Goal: Task Accomplishment & Management: Manage account settings

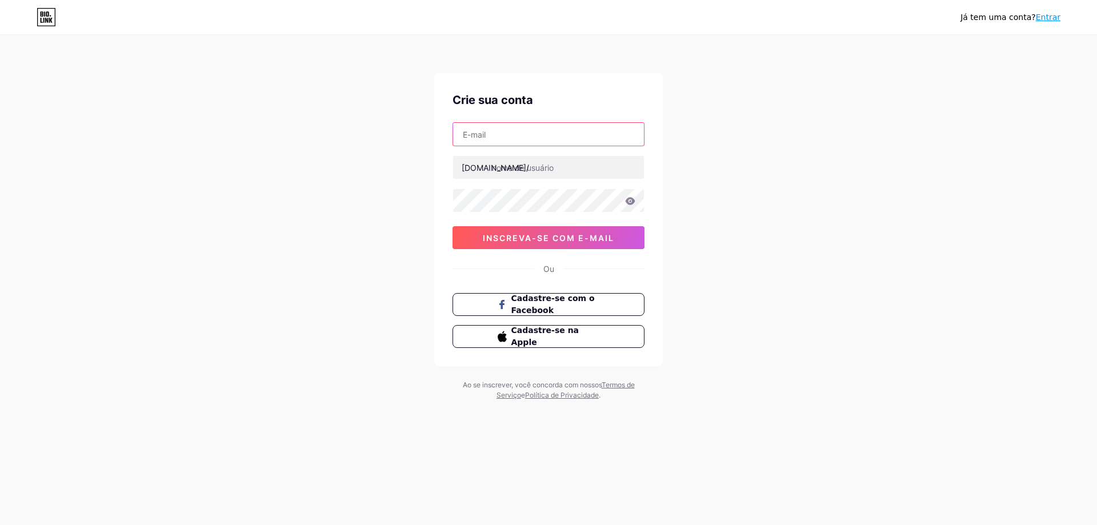
click at [579, 126] on input "text" at bounding box center [548, 134] width 191 height 23
type input "contatoluaragralha@outlook.com"
click at [562, 168] on input "text" at bounding box center [548, 167] width 191 height 23
type input "luarasat"
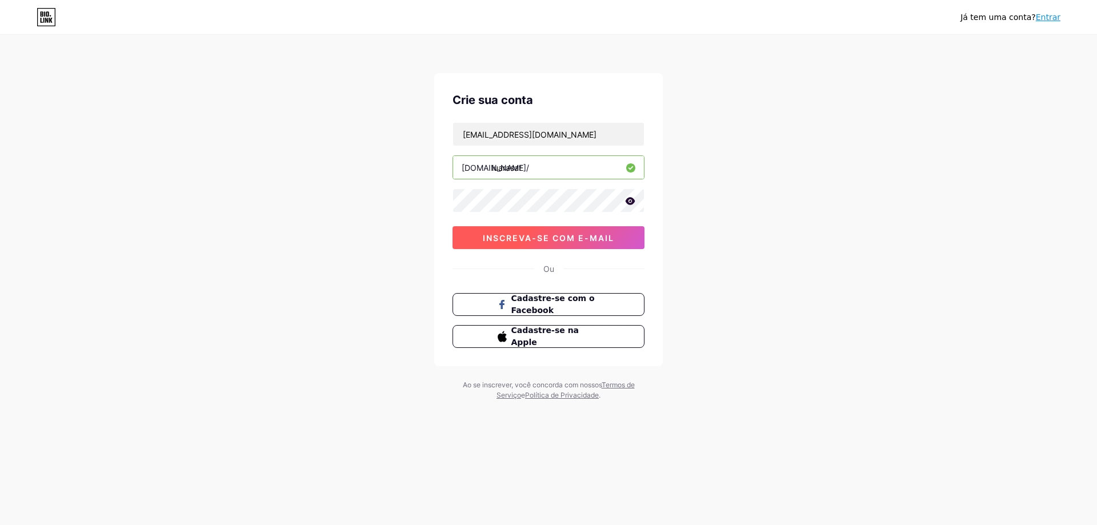
click at [562, 235] on font "inscreva-se com e-mail" at bounding box center [548, 238] width 131 height 10
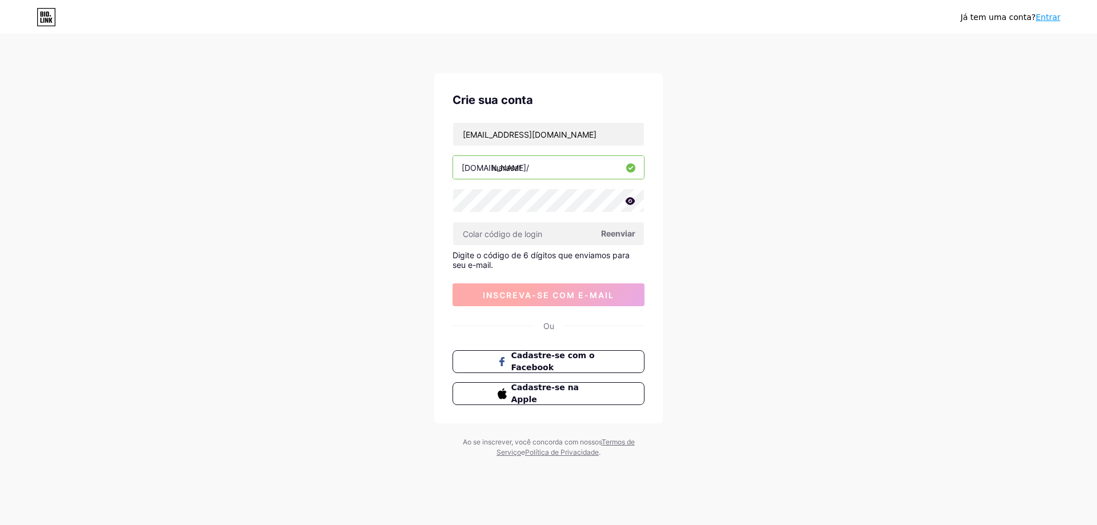
click at [567, 295] on font "inscreva-se com e-mail" at bounding box center [548, 295] width 131 height 10
click at [538, 229] on input "text" at bounding box center [548, 233] width 191 height 23
paste input "534897"
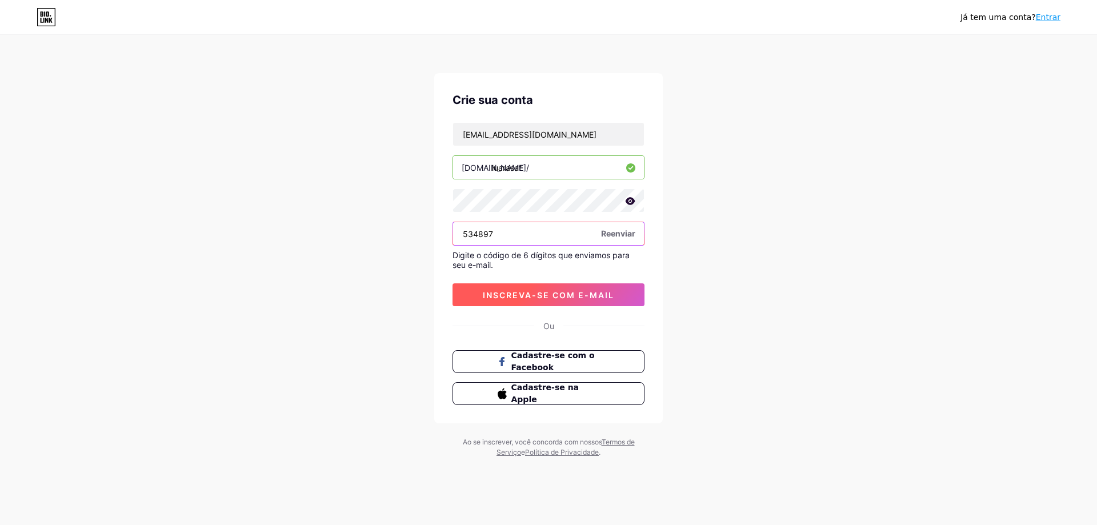
type input "534897"
click at [545, 293] on font "inscreva-se com e-mail" at bounding box center [548, 295] width 131 height 10
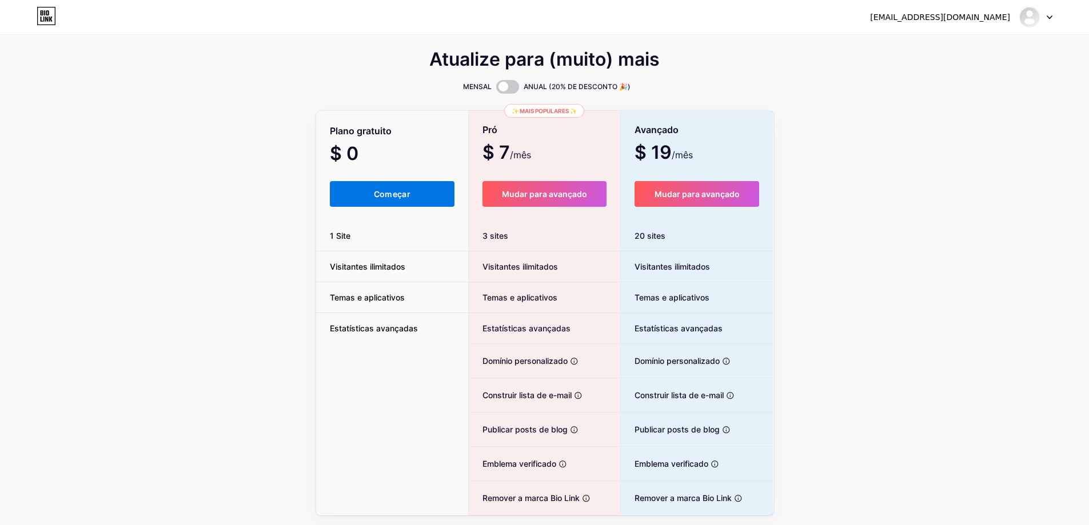
click at [391, 192] on font "Começar" at bounding box center [392, 194] width 37 height 10
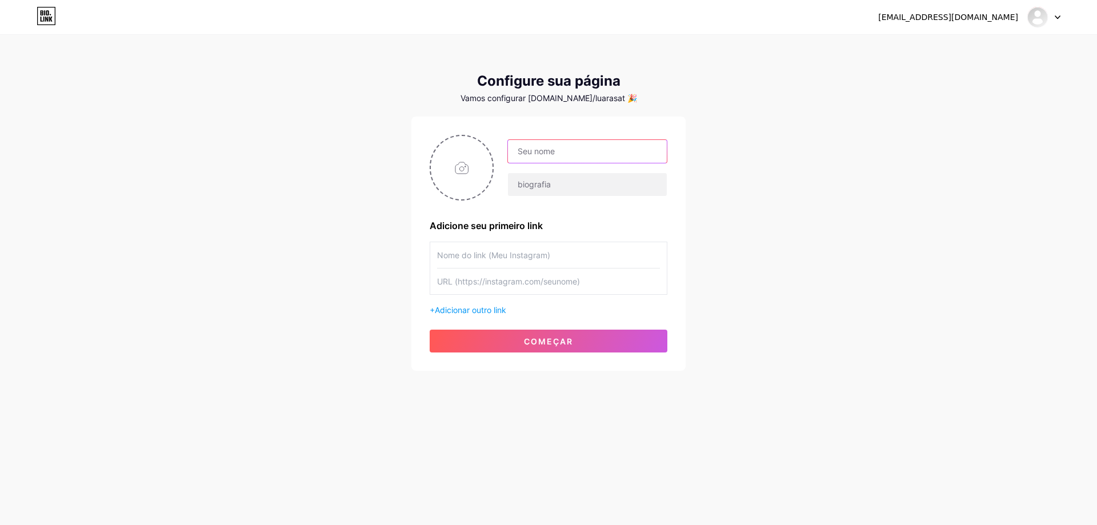
click at [643, 154] on input "text" at bounding box center [587, 151] width 159 height 23
type input "[PERSON_NAME] Sat"
type input "c"
paste input "luarasat"
type input "luarasat"
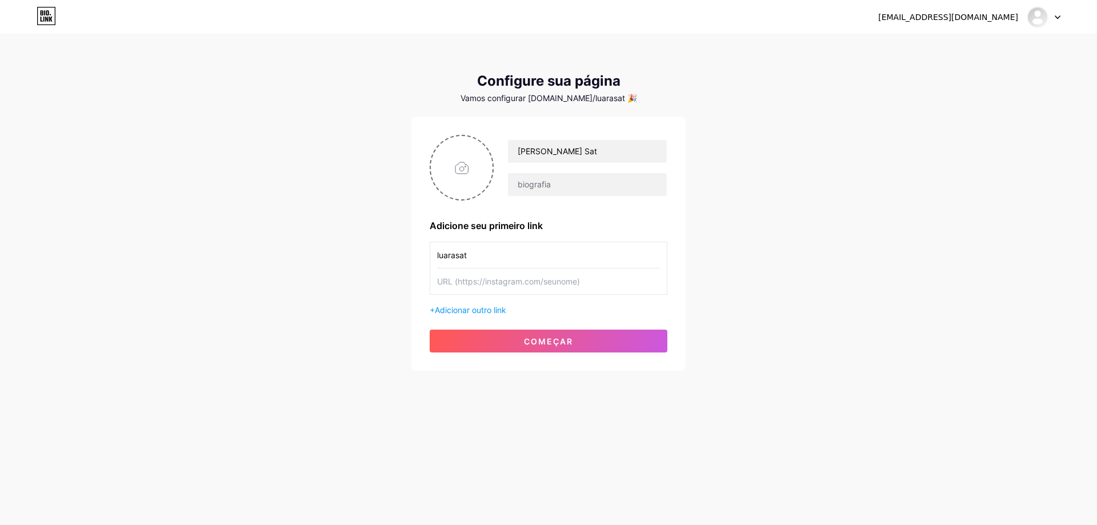
paste input "https://www.instagram.com/luarasat/"
type input "https://www.instagram.com/luarasat/"
click at [550, 337] on font "começar" at bounding box center [548, 342] width 49 height 10
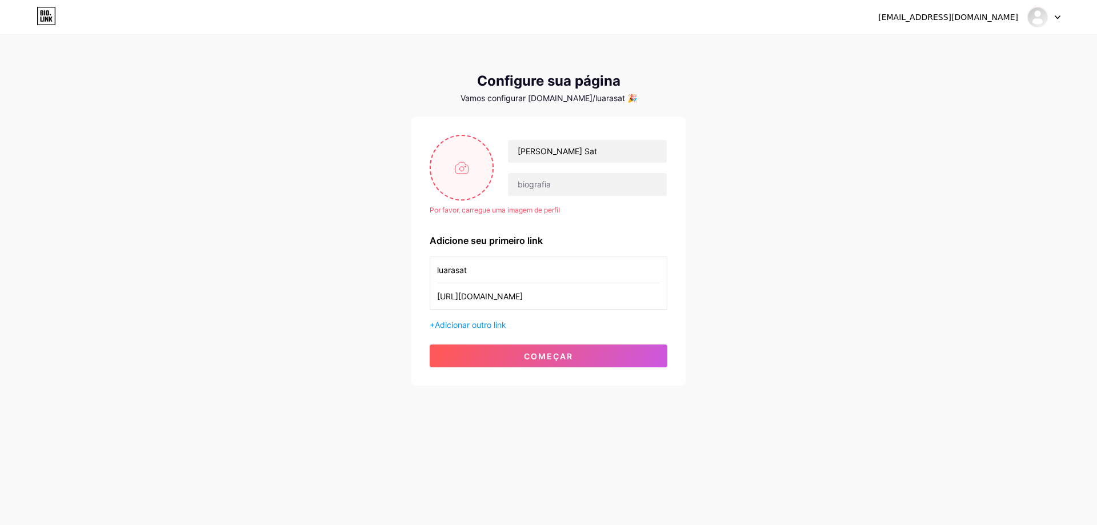
click at [473, 165] on input "file" at bounding box center [462, 167] width 62 height 63
type input "C:\fakepath\foto de perfil redes.jpg"
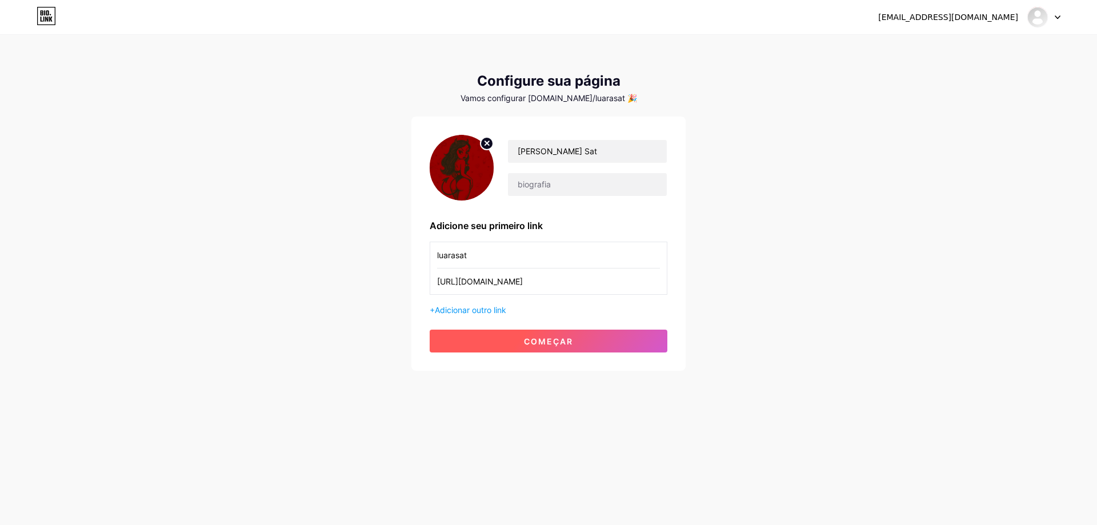
click at [528, 334] on button "começar" at bounding box center [549, 341] width 238 height 23
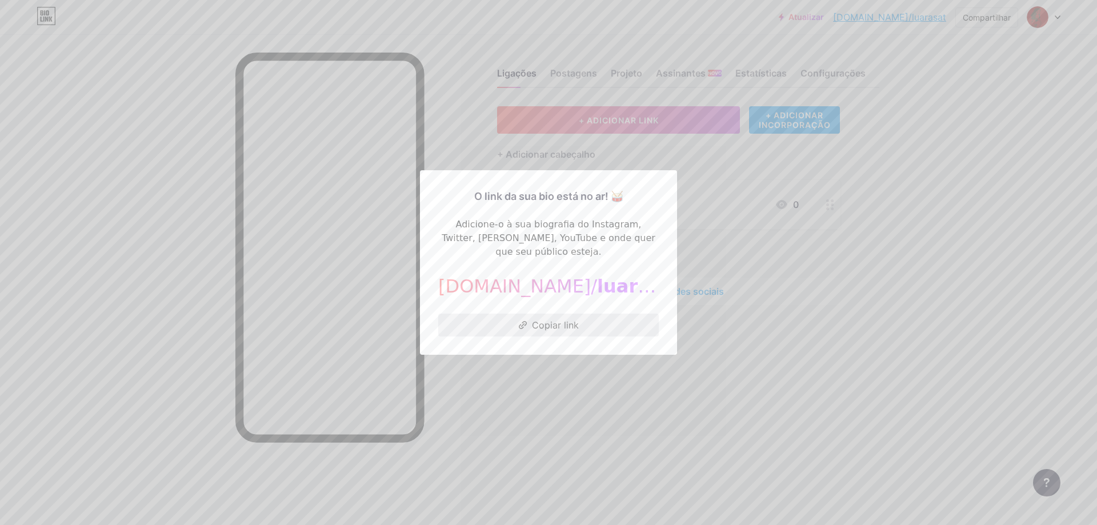
click at [554, 324] on button "Copiar link" at bounding box center [548, 325] width 221 height 23
click at [569, 319] on font "Copiar link" at bounding box center [555, 324] width 47 height 11
click at [522, 321] on icon at bounding box center [523, 325] width 9 height 8
click at [595, 394] on div at bounding box center [548, 262] width 1097 height 525
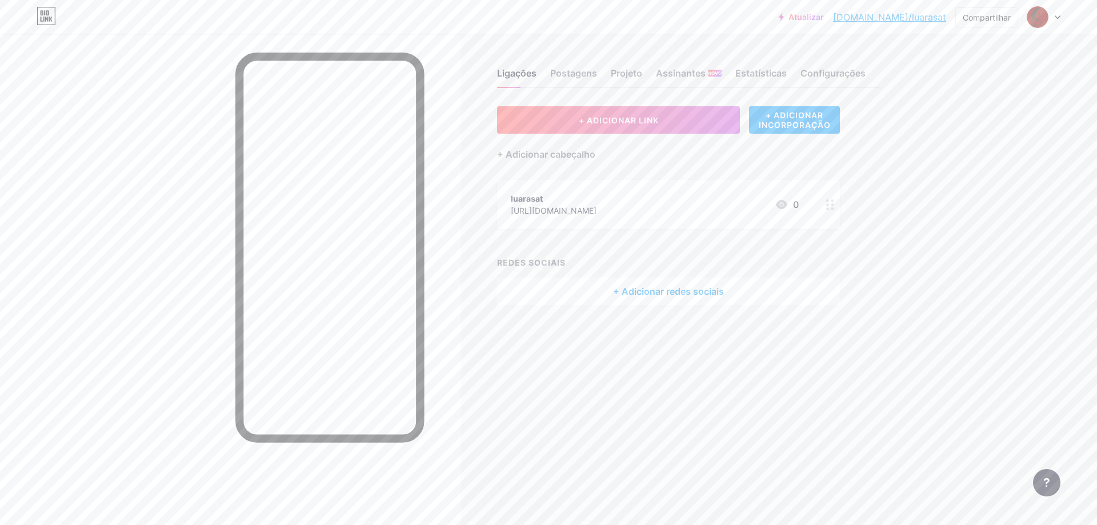
click at [567, 176] on div "+ ADICIONAR LINK + ADICIONAR INCORPORAÇÃO + Adicionar cabeçalho luarasat https:…" at bounding box center [668, 205] width 343 height 199
click at [678, 127] on button "+ ADICIONAR LINK" at bounding box center [618, 119] width 243 height 27
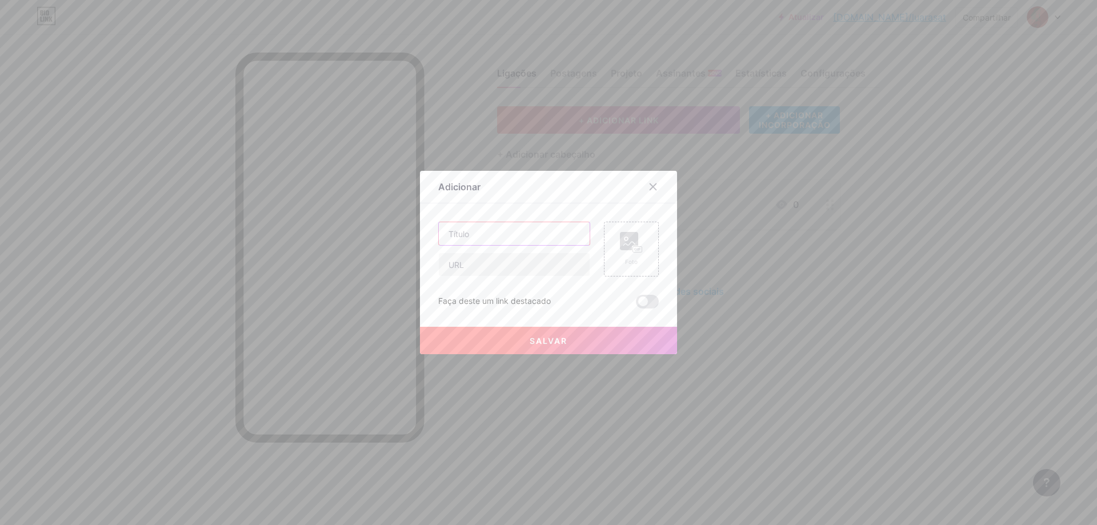
click at [508, 235] on input "text" at bounding box center [514, 233] width 151 height 23
type input "Maquina de BPM - Concept video"
paste input "https://youtu.be/8ovrqT2gLxg?si=hoRmgJZsfX5KC-jl"
type input "https://youtu.be/8ovrqT2gLxg?si=hoRmgJZsfX5KC-jl"
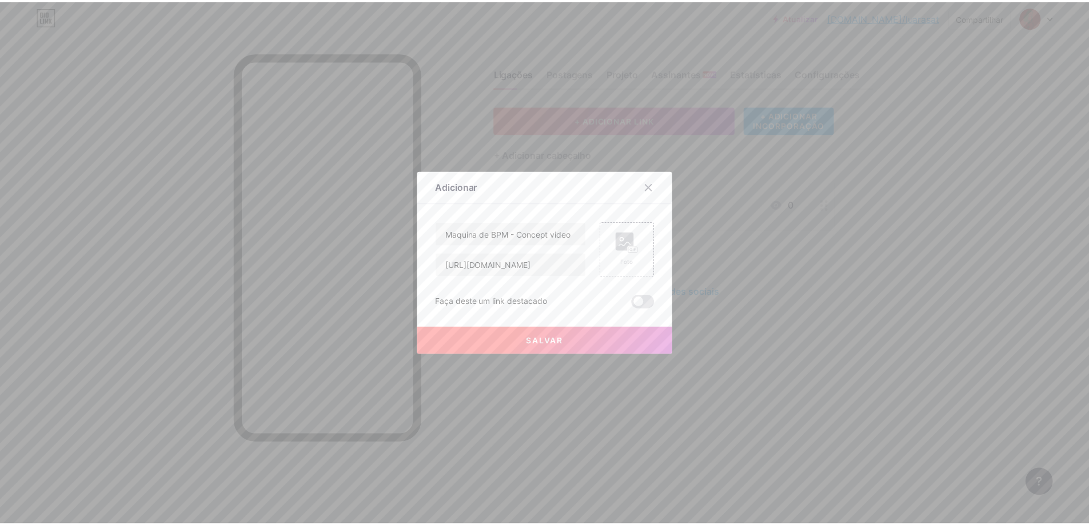
scroll to position [0, 0]
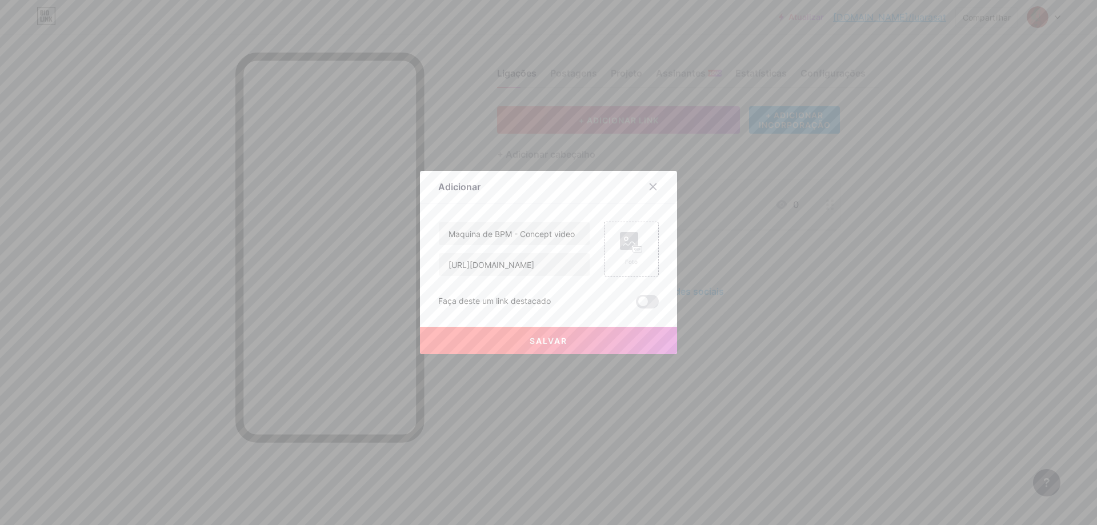
click at [523, 346] on button "Salvar" at bounding box center [548, 340] width 257 height 27
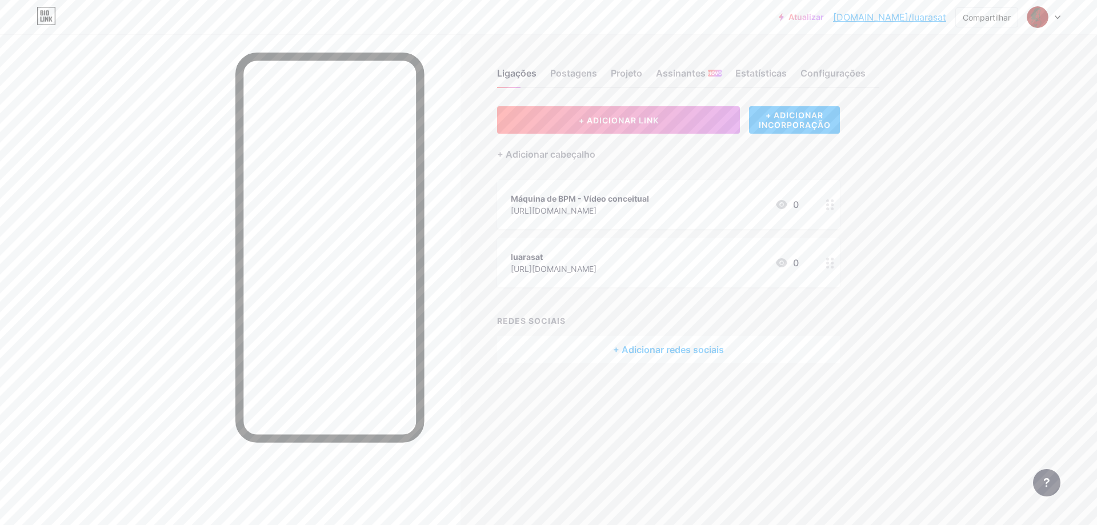
click at [829, 210] on div at bounding box center [830, 204] width 19 height 49
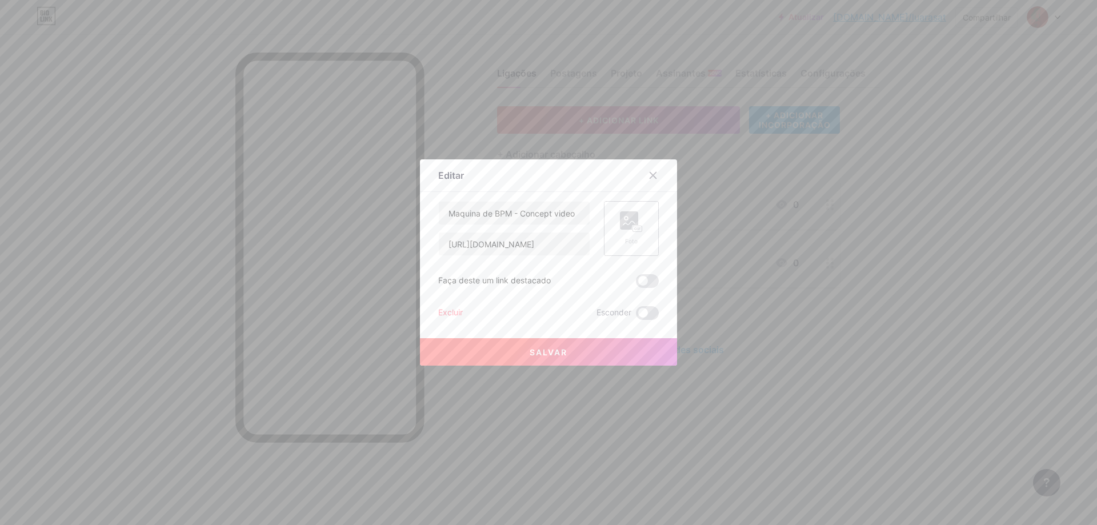
click at [620, 242] on div "Foto" at bounding box center [631, 241] width 23 height 9
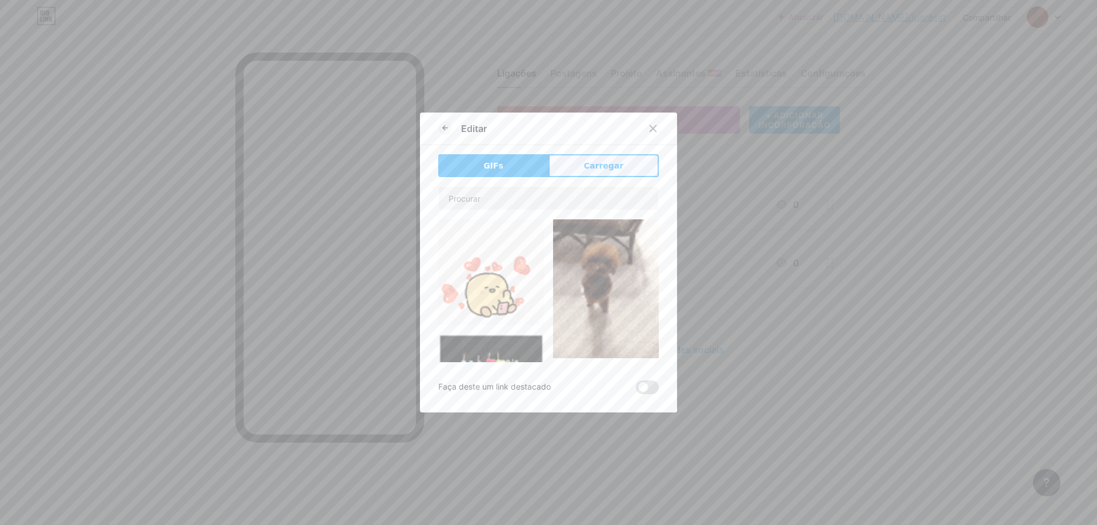
click at [602, 169] on font "Carregar" at bounding box center [603, 165] width 39 height 9
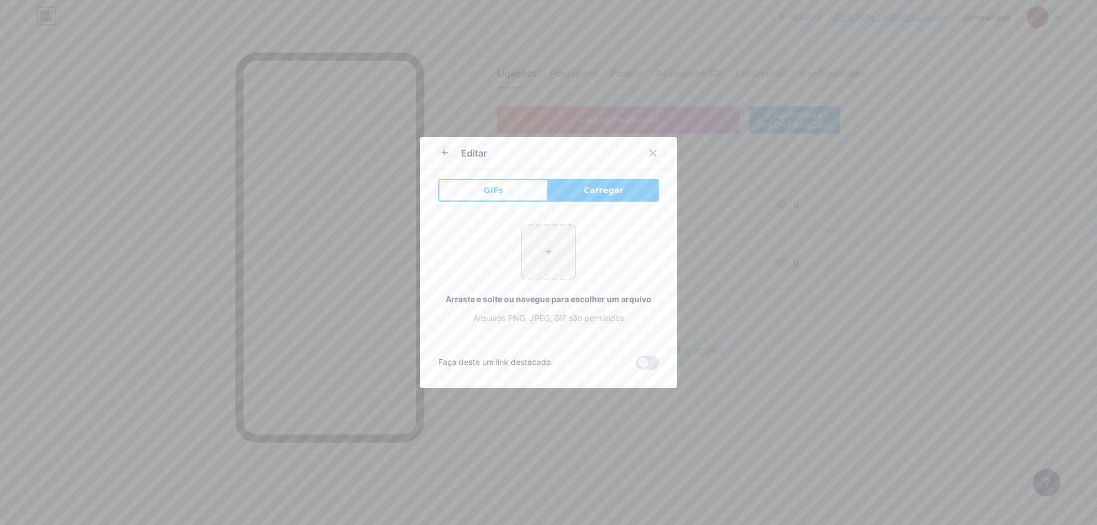
click at [553, 259] on input "file" at bounding box center [549, 252] width 54 height 54
click at [584, 192] on font "Carregar" at bounding box center [603, 190] width 39 height 9
click at [566, 223] on div "+ Arraste e solte ou navegue para escolher um arquivo Arquivos PNG, JPEG, GIF s…" at bounding box center [548, 274] width 221 height 127
click at [553, 246] on input "file" at bounding box center [549, 252] width 54 height 54
type input "C:\fakepath\mqdbpm.JPG"
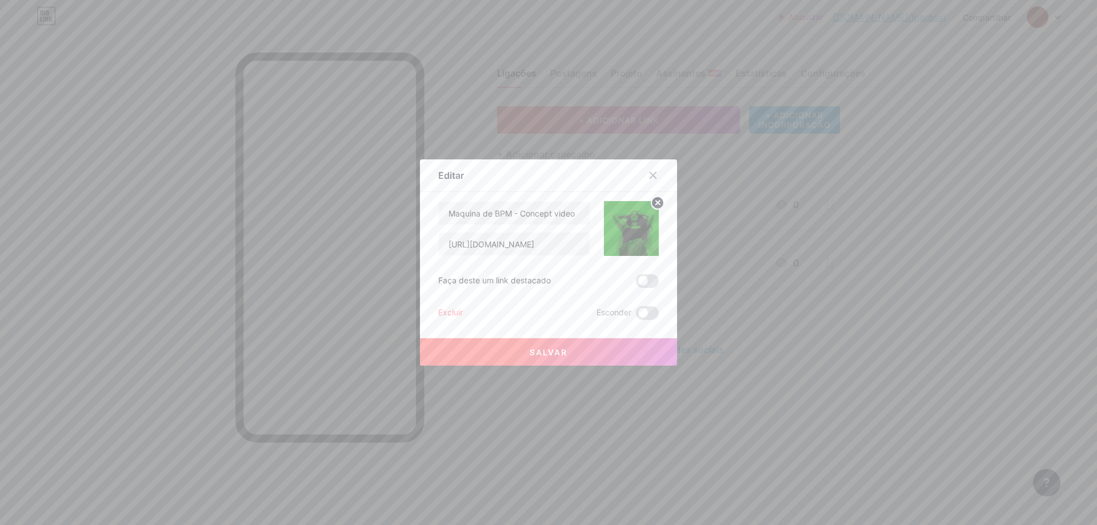
click at [543, 353] on font "Salvar" at bounding box center [549, 352] width 38 height 10
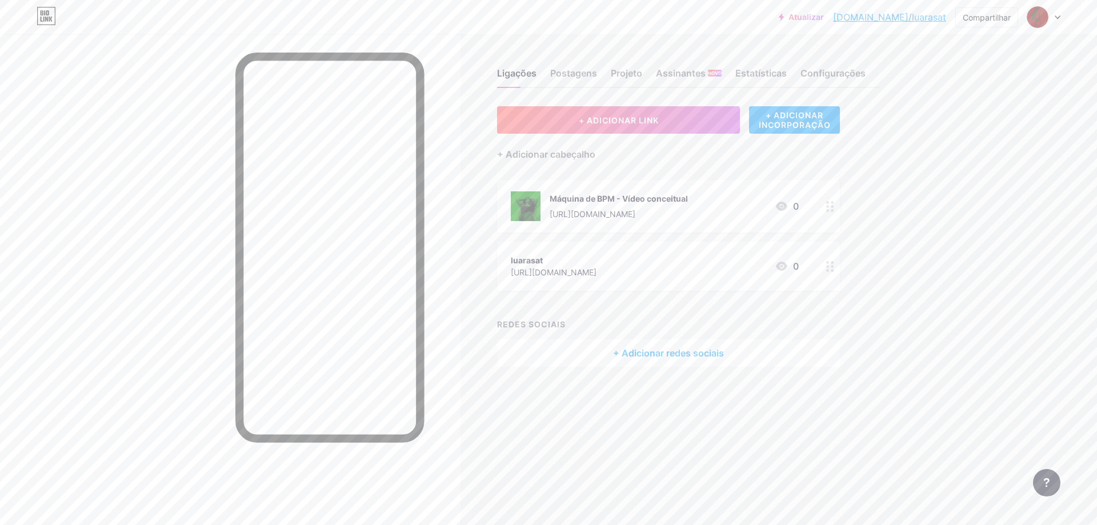
click at [831, 271] on icon at bounding box center [830, 266] width 8 height 11
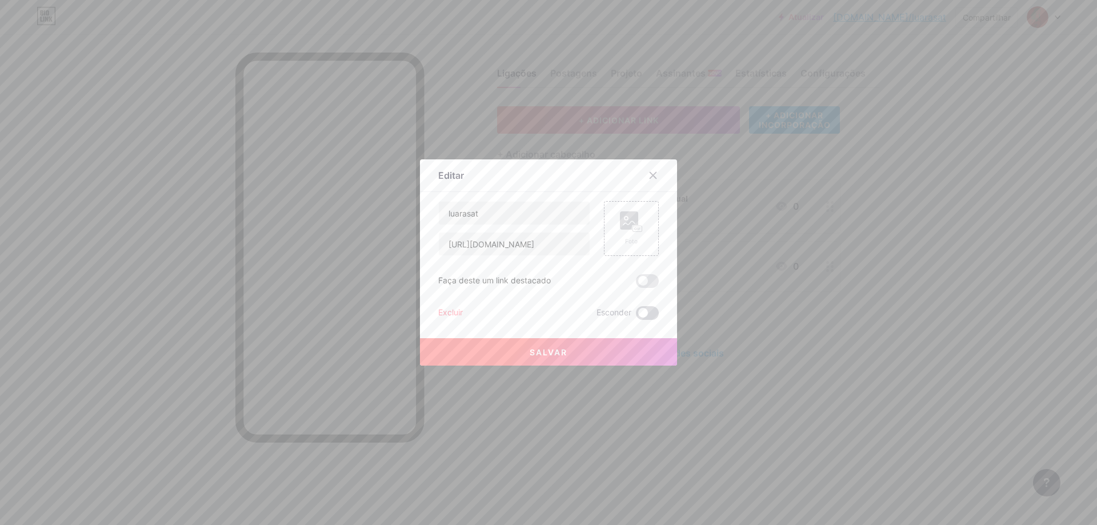
click at [647, 315] on span at bounding box center [647, 313] width 23 height 14
click at [636, 316] on input "checkbox" at bounding box center [636, 316] width 0 height 0
click at [551, 348] on font "Salvar" at bounding box center [549, 352] width 38 height 10
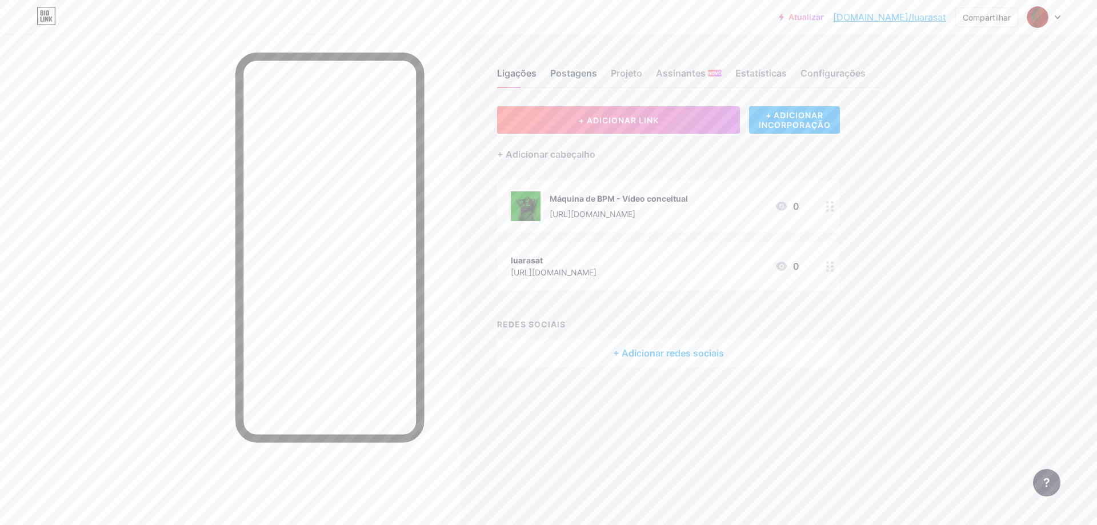
click at [579, 78] on font "Postagens" at bounding box center [573, 72] width 47 height 11
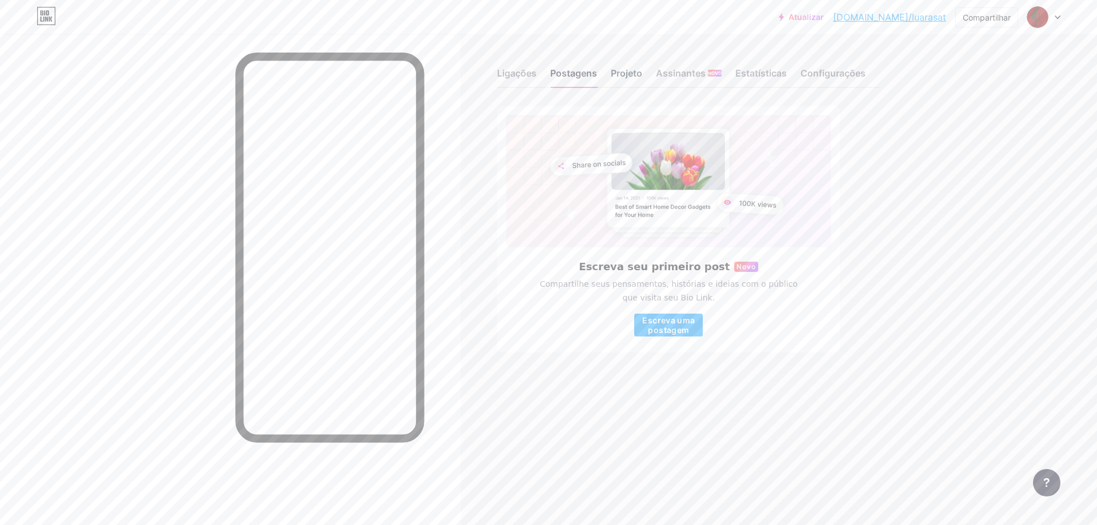
click at [627, 78] on font "Projeto" at bounding box center [626, 72] width 31 height 11
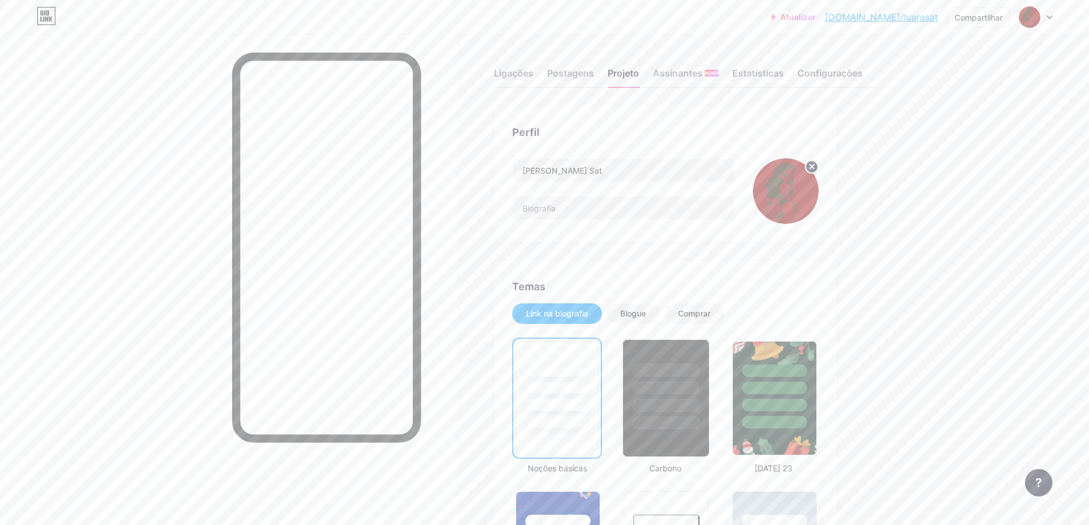
click at [682, 390] on div at bounding box center [666, 387] width 67 height 13
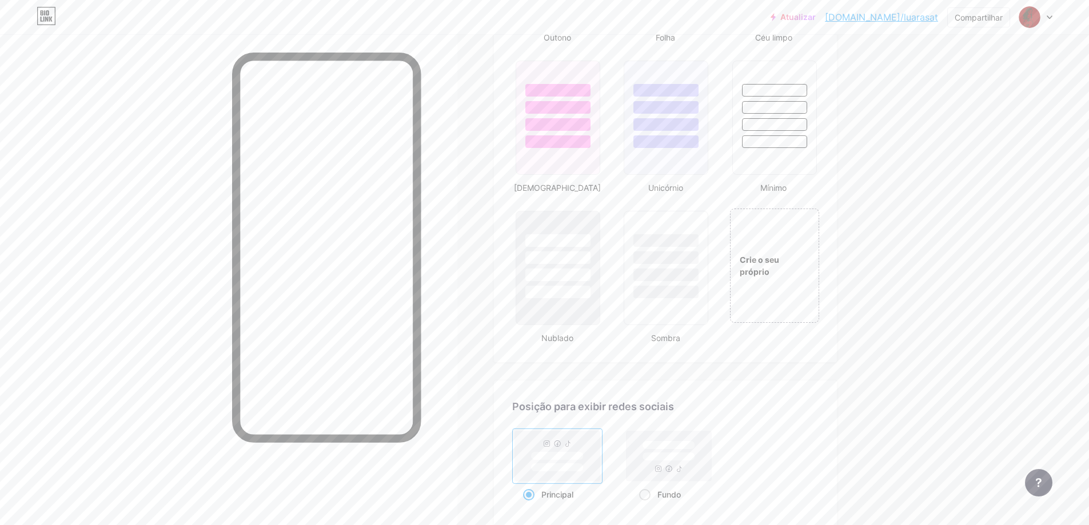
scroll to position [1205, 0]
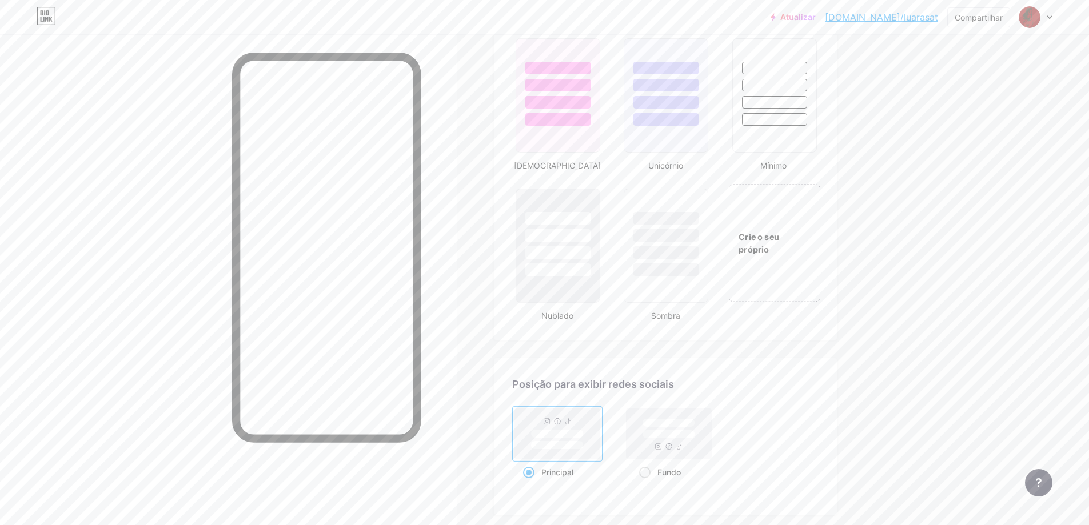
click at [787, 268] on div "Crie o seu próprio" at bounding box center [774, 243] width 92 height 118
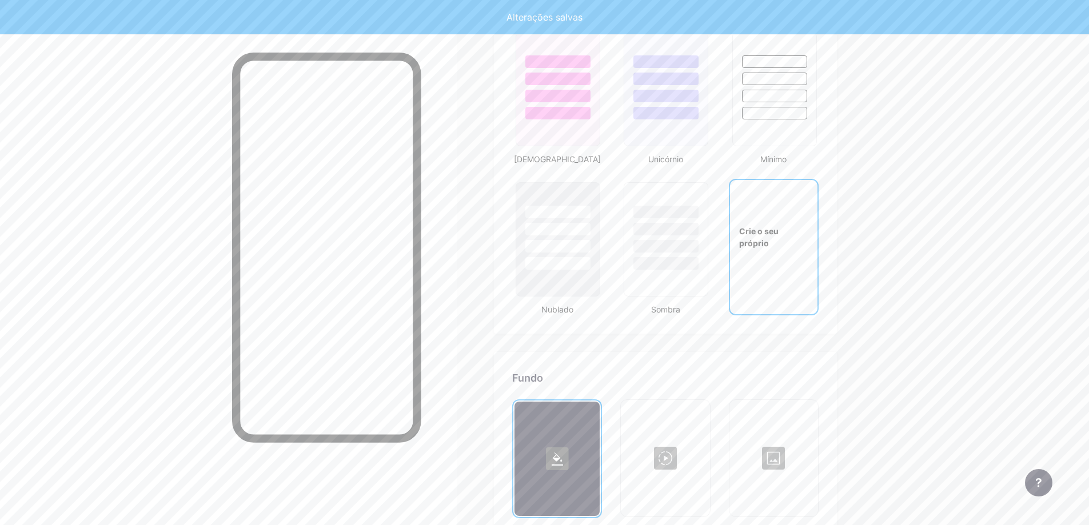
click at [766, 263] on div "Perfil Luara Sat Temas Link na biografia Blogue Comprar Noções básicas Carbono …" at bounding box center [665, 154] width 343 height 2519
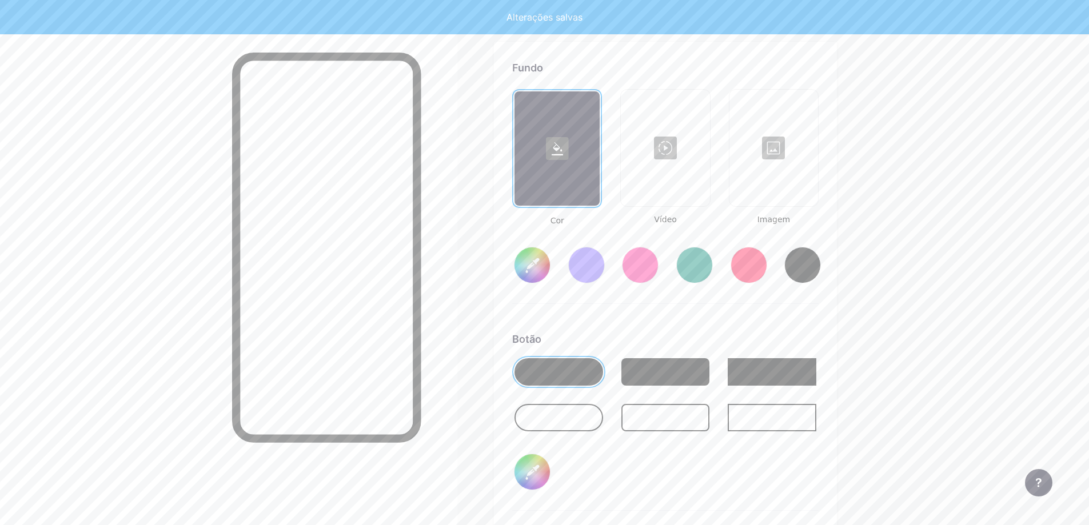
scroll to position [1529, 0]
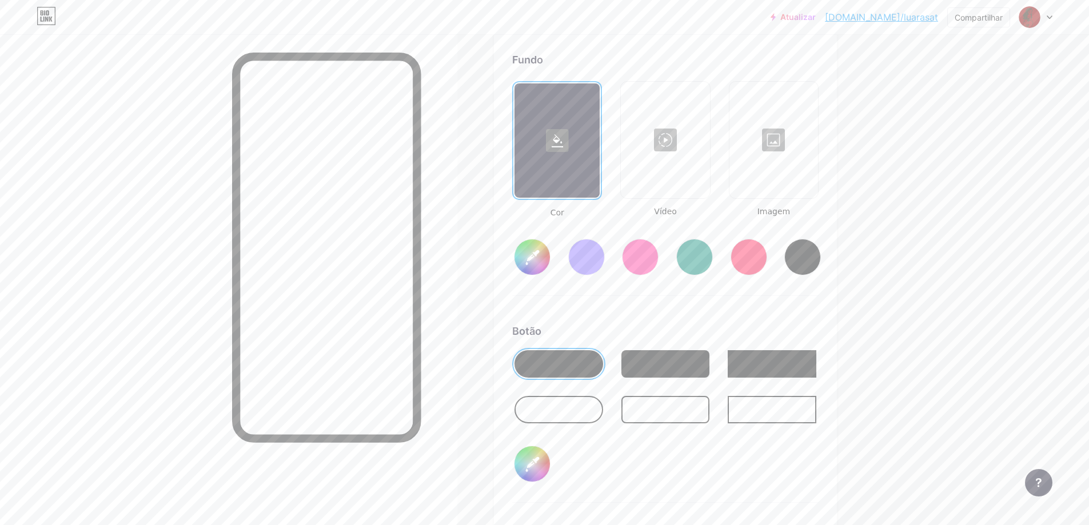
type input "#ffffff"
type input "#000000"
click at [779, 159] on div at bounding box center [773, 140] width 86 height 114
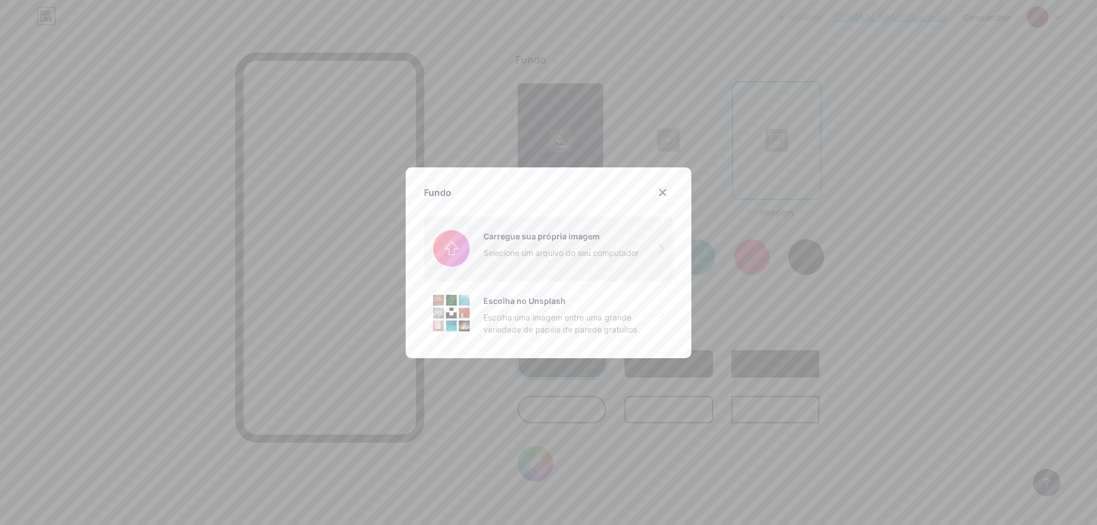
click at [445, 250] on input "file" at bounding box center [548, 249] width 249 height 64
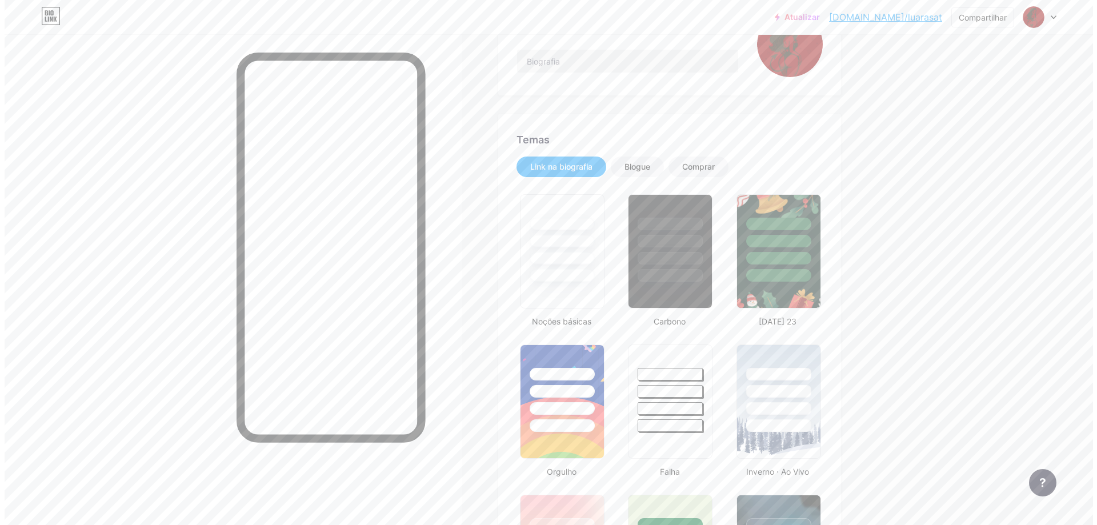
scroll to position [0, 0]
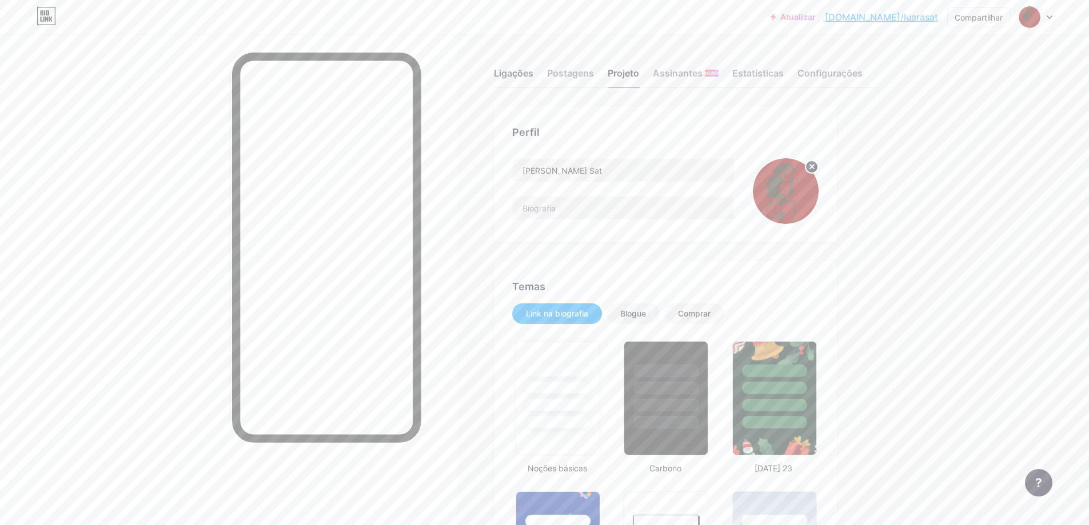
click at [526, 72] on font "Ligações" at bounding box center [513, 72] width 39 height 11
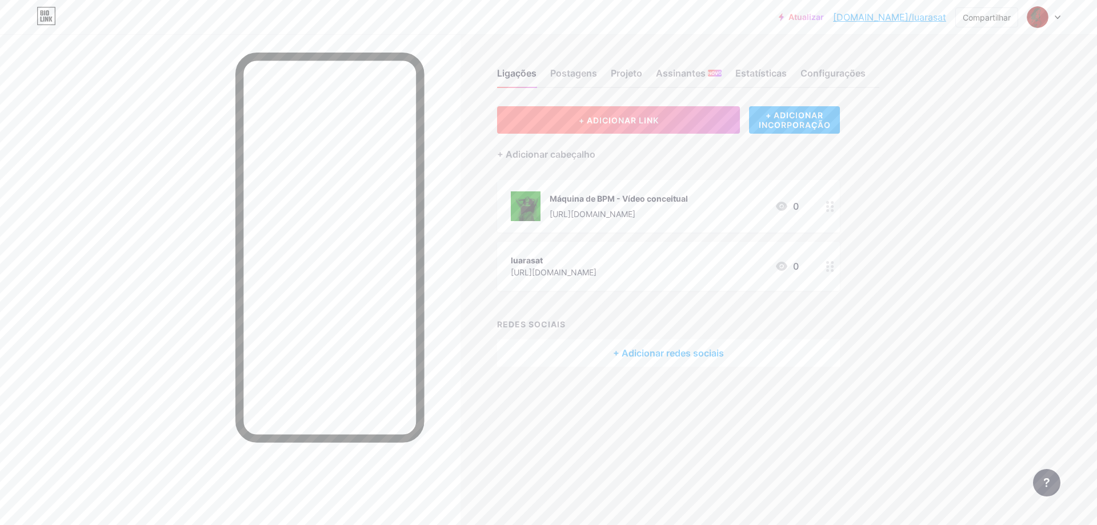
click at [655, 110] on button "+ ADICIONAR LINK" at bounding box center [618, 119] width 243 height 27
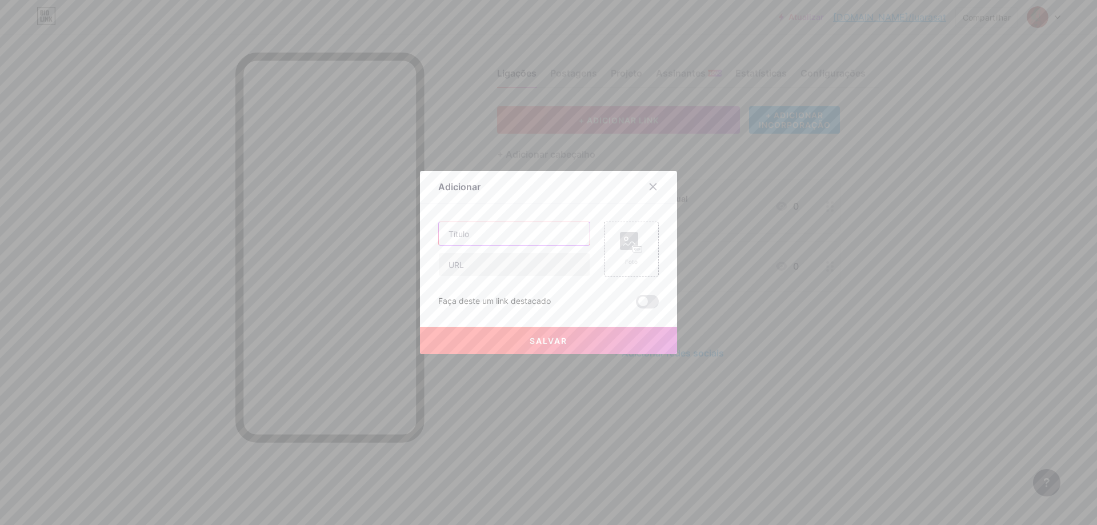
click at [488, 233] on input "text" at bounding box center [514, 233] width 151 height 23
type input "Y"
type input "Canal Youtube"
paste input "https://www.youtube.com/@luara.sat.ofxcial/videos"
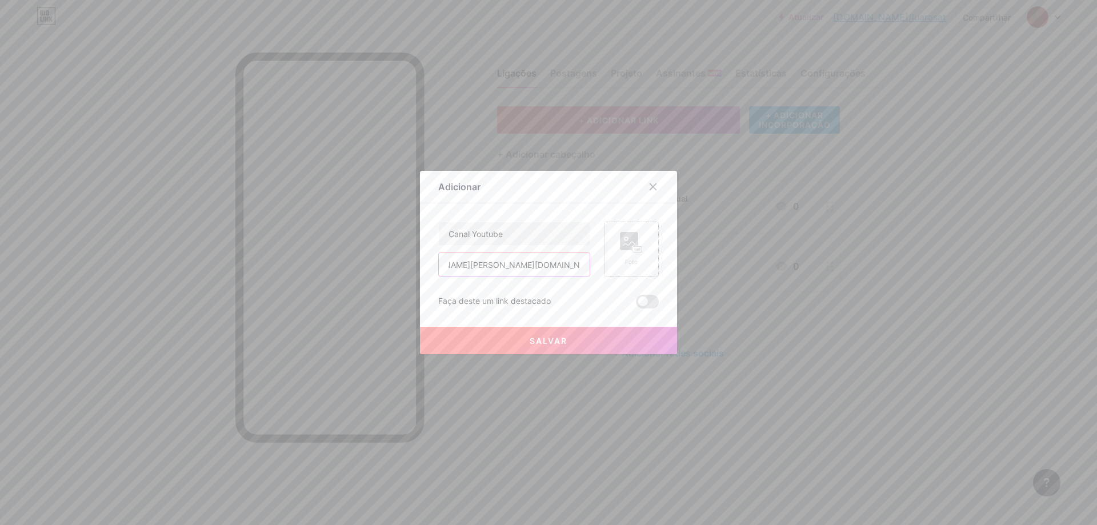
type input "https://www.youtube.com/@luara.sat.ofxcial/videos"
click at [621, 246] on rect at bounding box center [629, 241] width 18 height 18
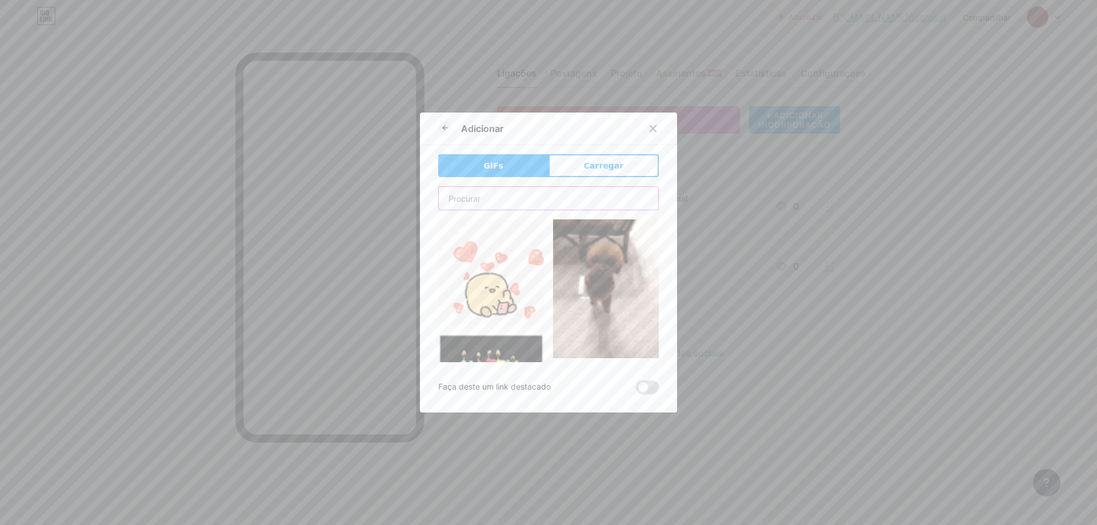
click at [542, 203] on input "text" at bounding box center [548, 198] width 219 height 23
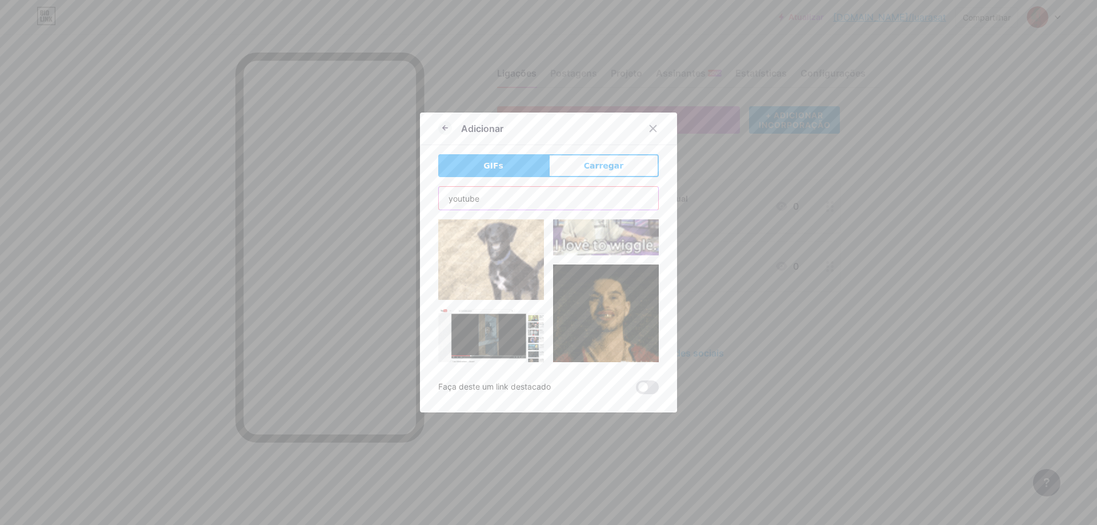
scroll to position [331, 0]
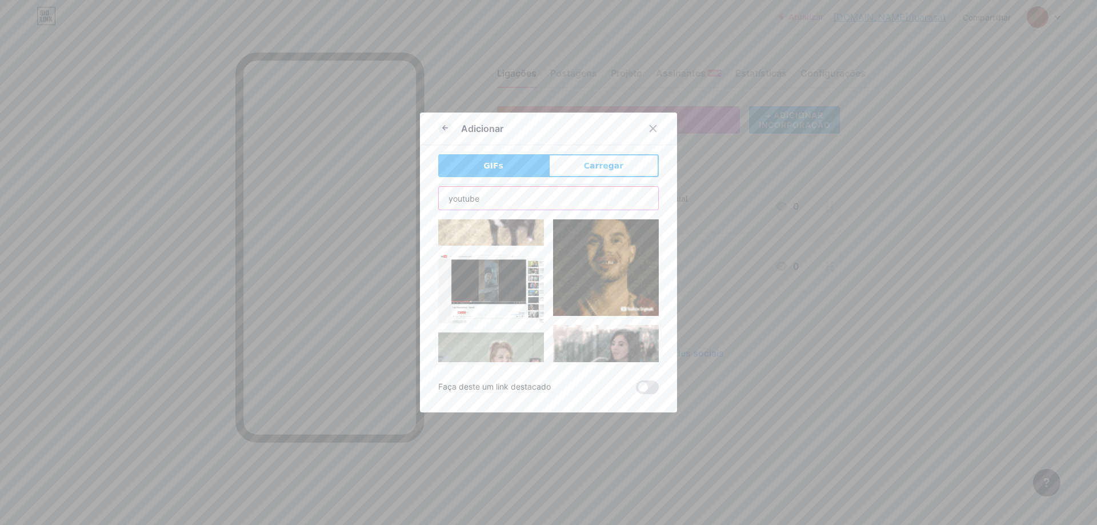
click at [591, 202] on input "youtube" at bounding box center [548, 198] width 219 height 23
type input "o"
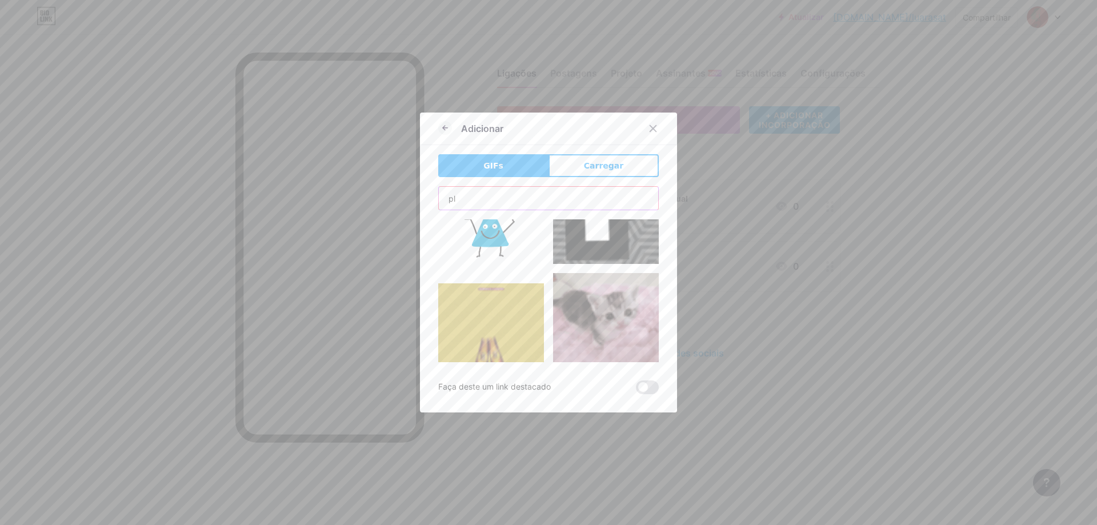
scroll to position [0, 0]
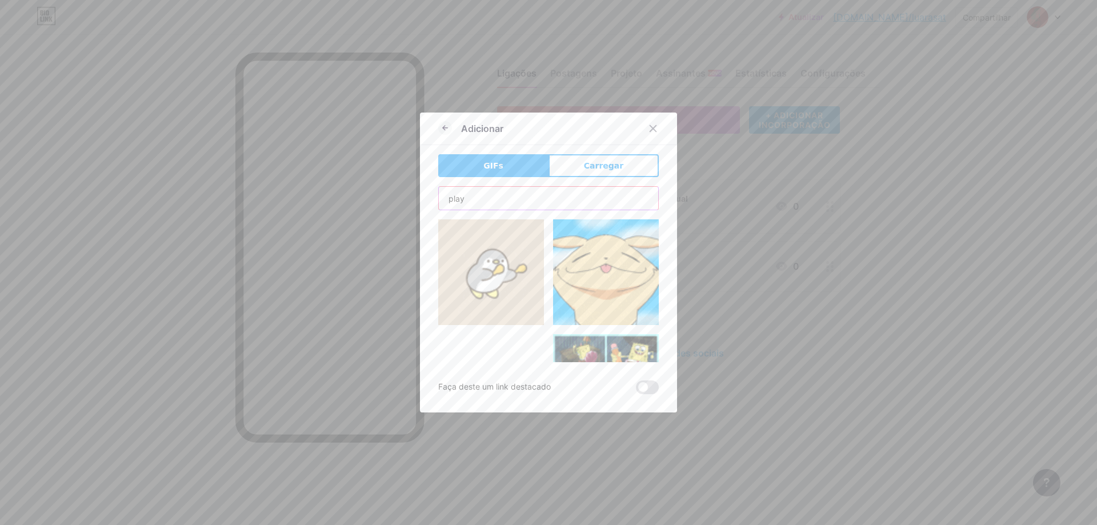
type input "play"
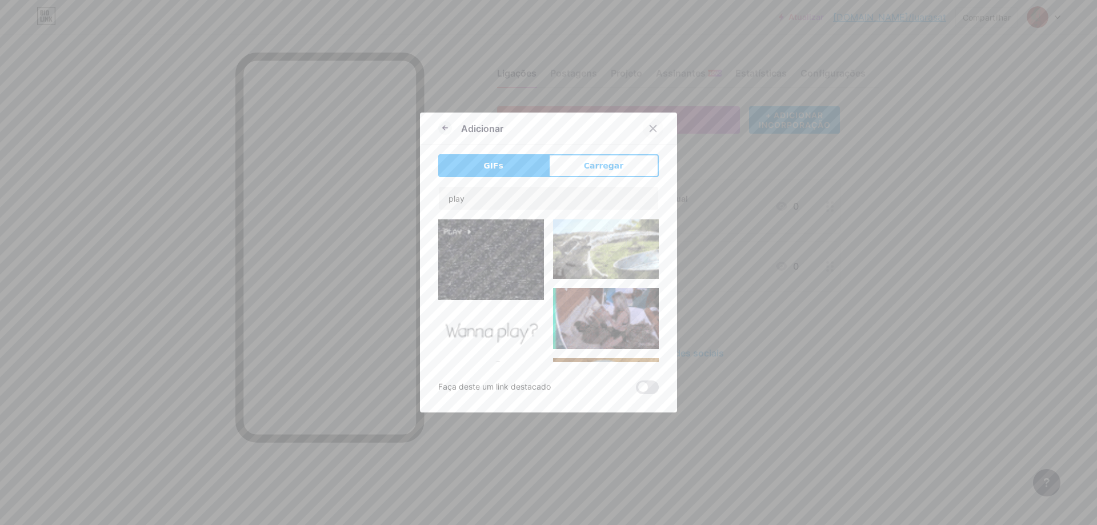
click at [653, 125] on icon at bounding box center [653, 128] width 9 height 9
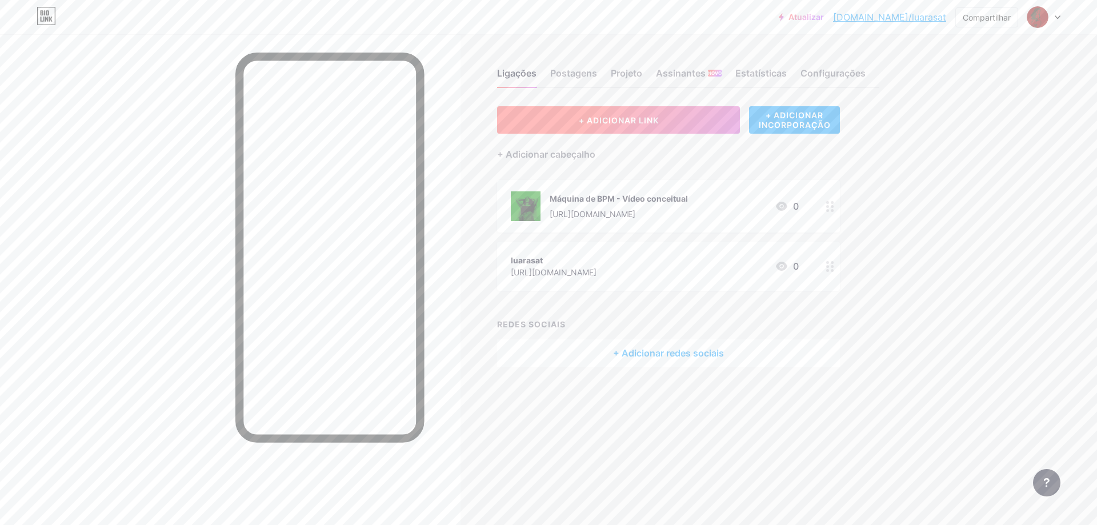
click at [686, 119] on button "+ ADICIONAR LINK" at bounding box center [618, 119] width 243 height 27
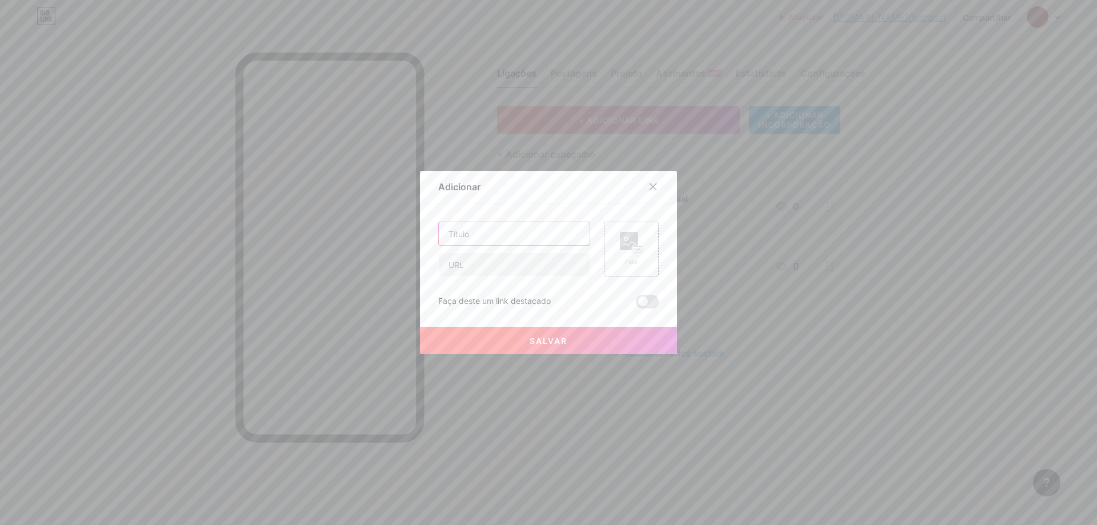
click at [541, 234] on input "text" at bounding box center [514, 233] width 151 height 23
type input "Canal Youtube"
paste input "https://www.youtube.com/@luara.sat.ofxcial/videos"
type input "https://www.youtube.com/@luara.sat.ofxcial/videos"
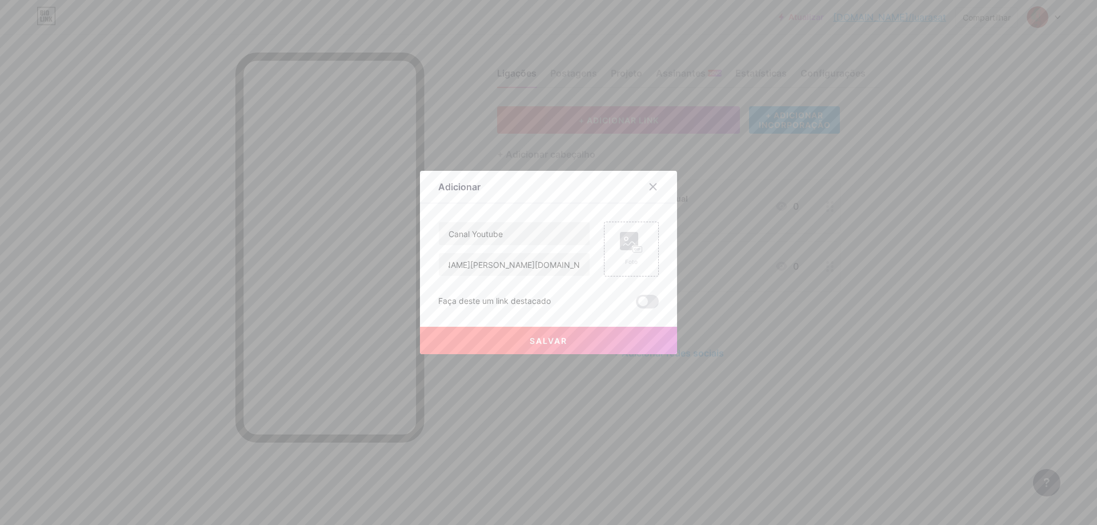
scroll to position [0, 0]
click at [538, 339] on font "Salvar" at bounding box center [549, 341] width 38 height 10
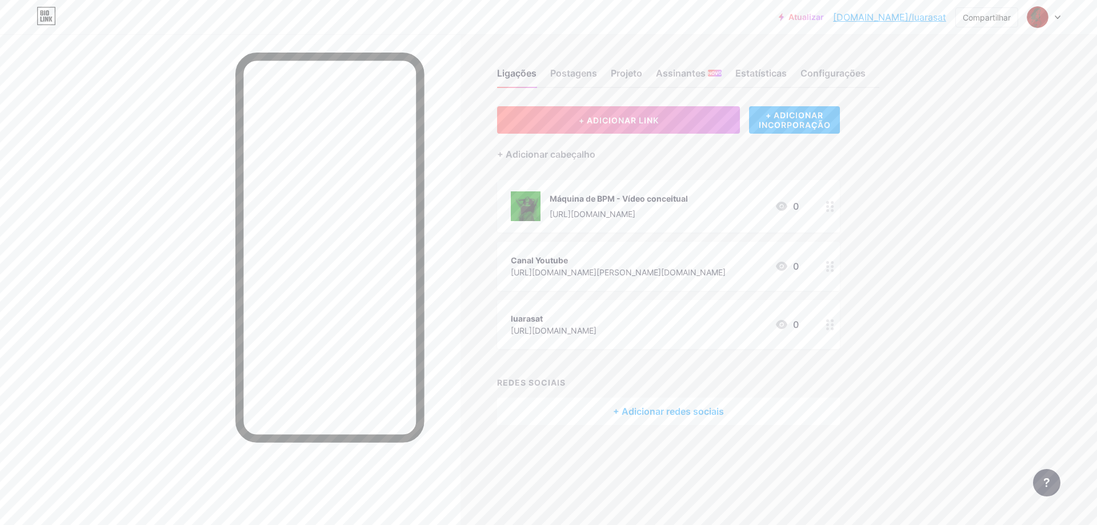
click at [597, 252] on div "Canal Youtube https://www.youtube.com/@luara.sat.ofxcial/videos 0" at bounding box center [668, 266] width 343 height 49
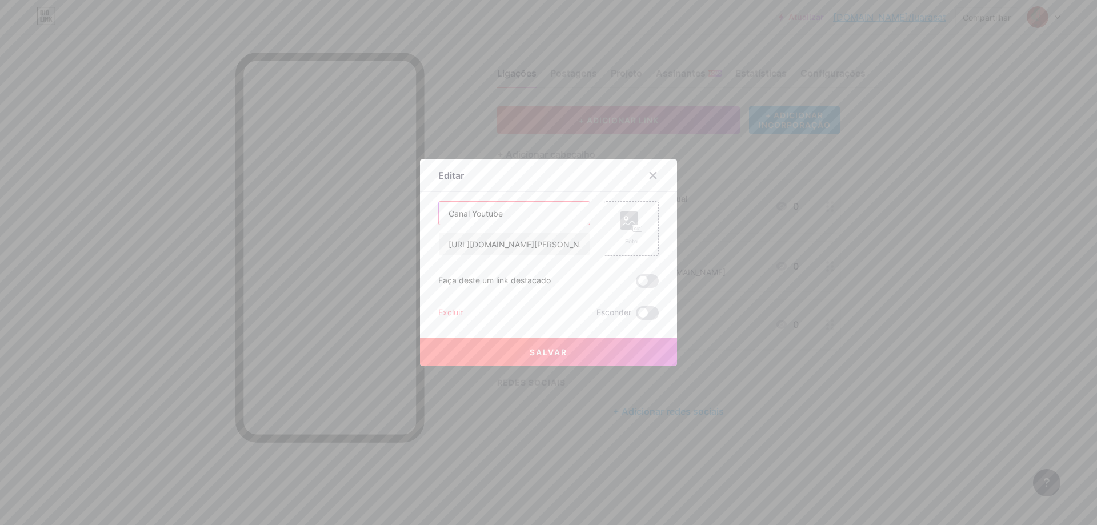
click at [442, 211] on input "Canal Youtube" at bounding box center [514, 213] width 151 height 23
click at [614, 233] on div "Foto" at bounding box center [631, 228] width 55 height 55
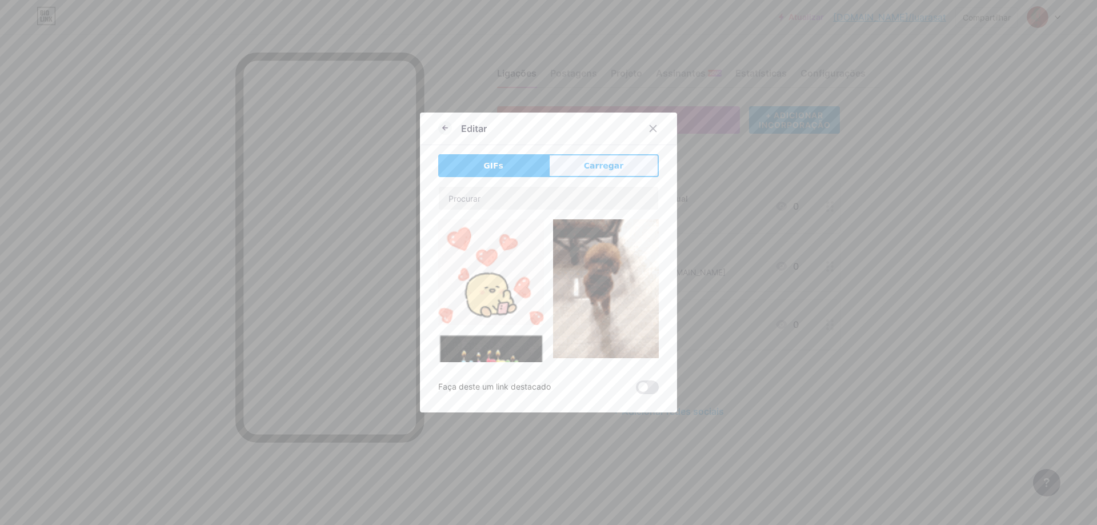
click at [585, 173] on button "Carregar" at bounding box center [604, 165] width 110 height 23
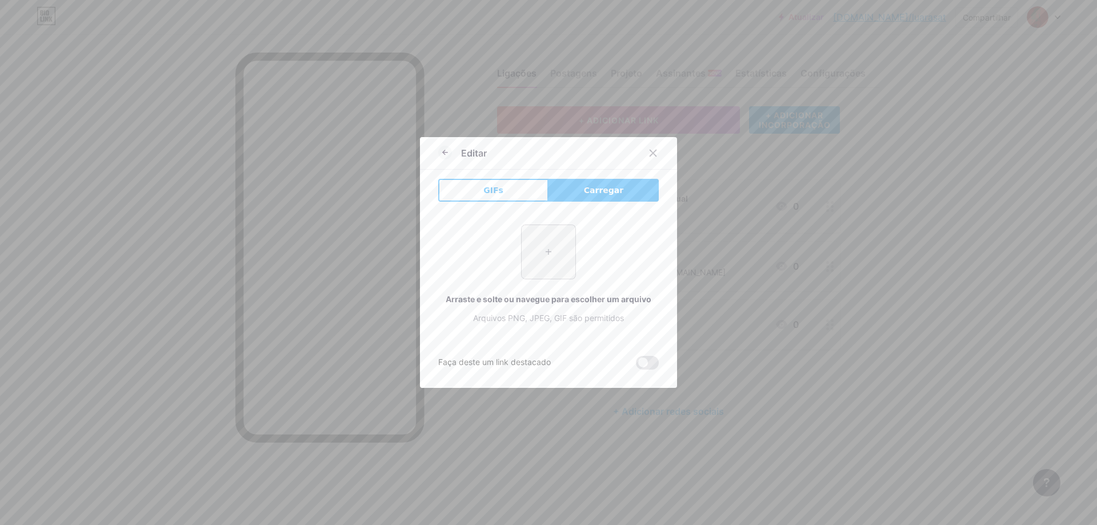
click at [547, 247] on input "file" at bounding box center [549, 252] width 54 height 54
type input "C:\fakepath\Gaming YouTube Channel Logo in Blue Pink Typelectric Style.png"
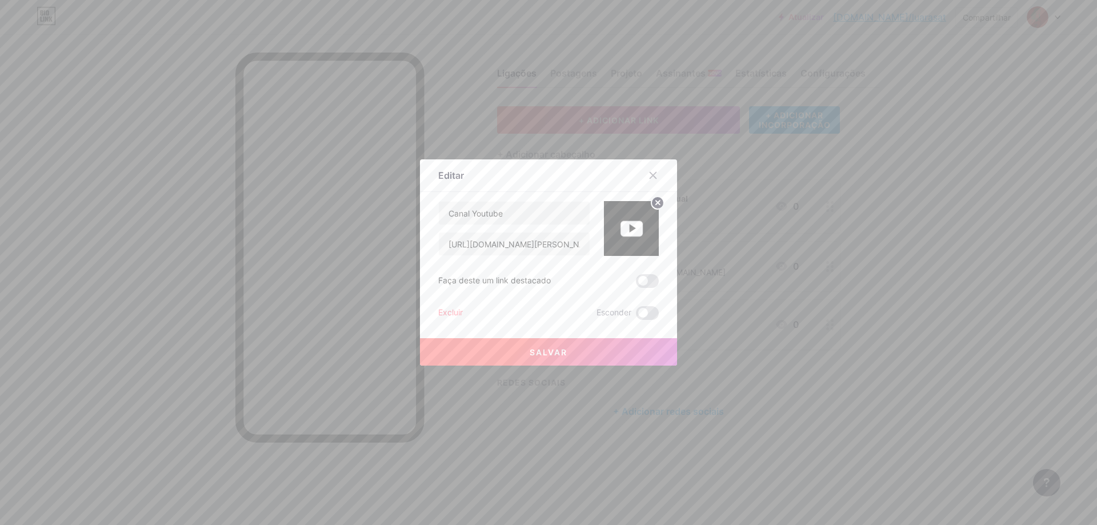
click at [505, 338] on button "Salvar" at bounding box center [548, 351] width 257 height 27
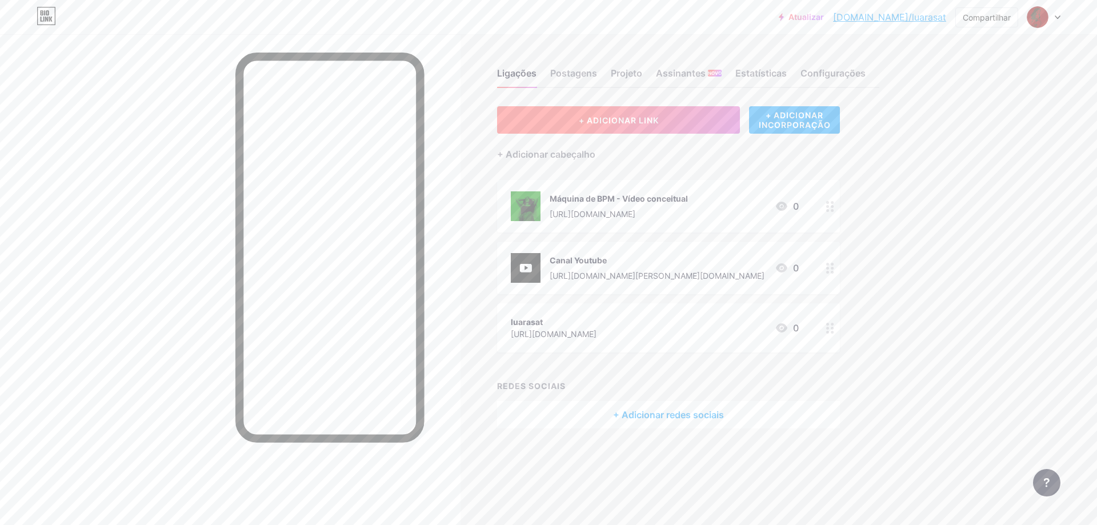
click at [583, 127] on button "+ ADICIONAR LINK" at bounding box center [618, 119] width 243 height 27
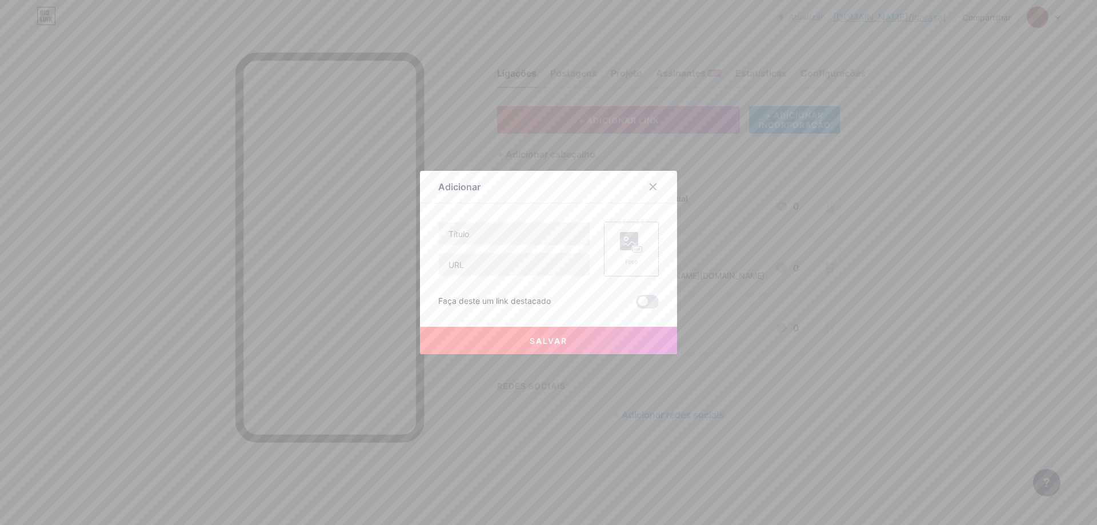
click at [611, 253] on div "Foto" at bounding box center [631, 249] width 55 height 55
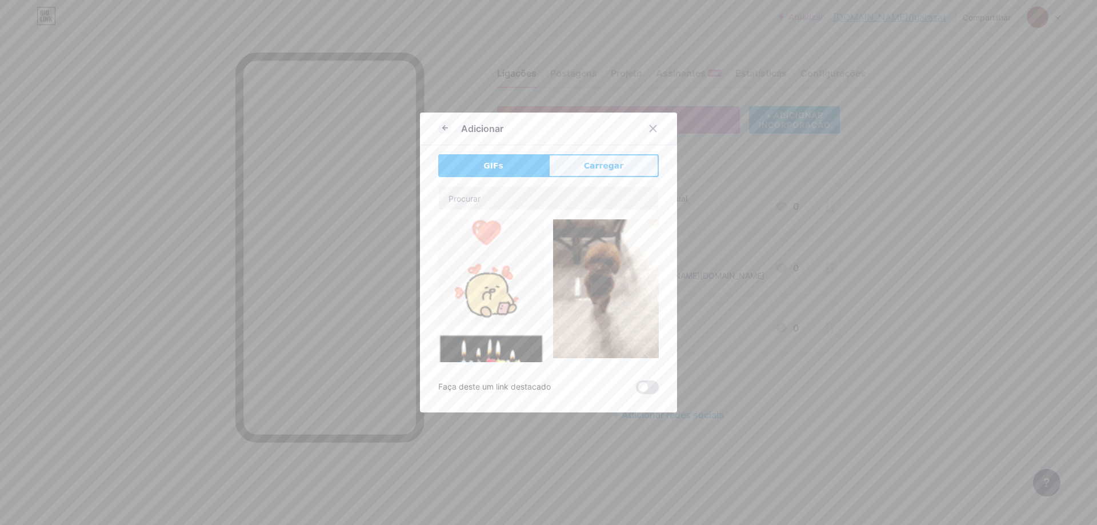
click at [602, 170] on font "Carregar" at bounding box center [603, 165] width 39 height 9
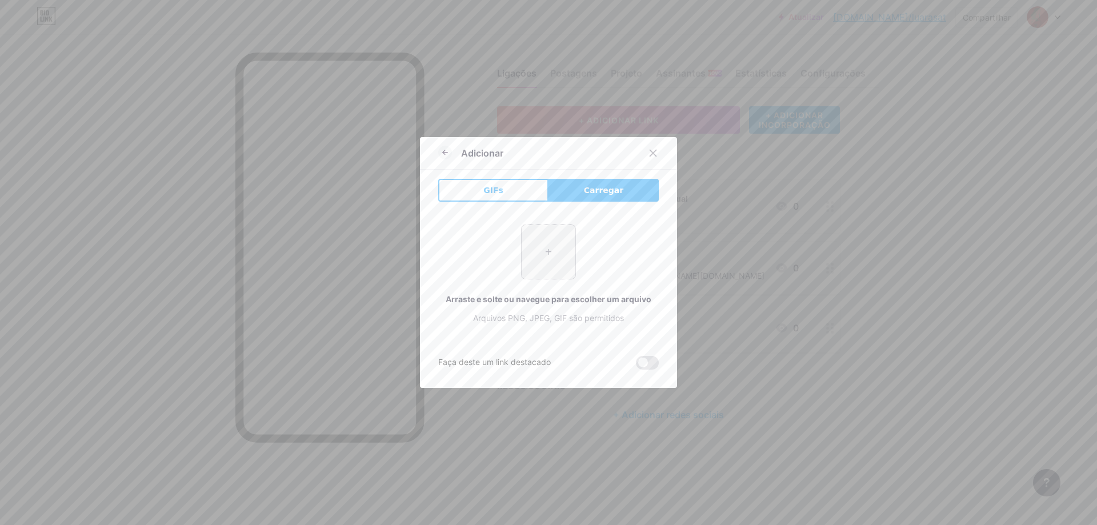
click at [546, 264] on input "file" at bounding box center [549, 252] width 54 height 54
type input "C:\fakepath\Gaming YouTube Channel Logo in Blue Pink Typelectric Style (1).png"
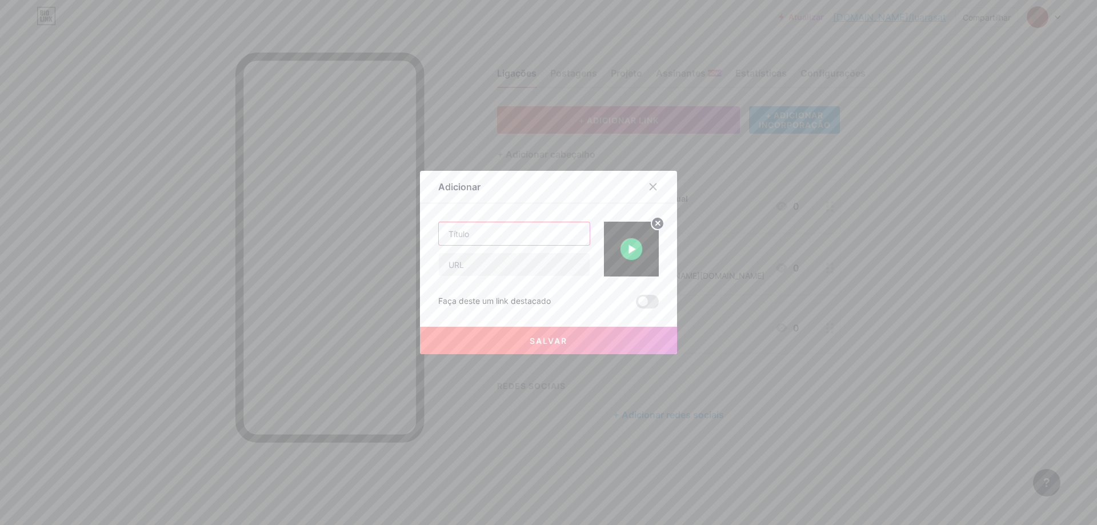
click at [526, 235] on input "text" at bounding box center [514, 233] width 151 height 23
type input "S"
type input "Canal Spotify"
paste input "https://open.spotify.com/intl-pt/artist/5dxlqvqNzx1699lFB9qbL4"
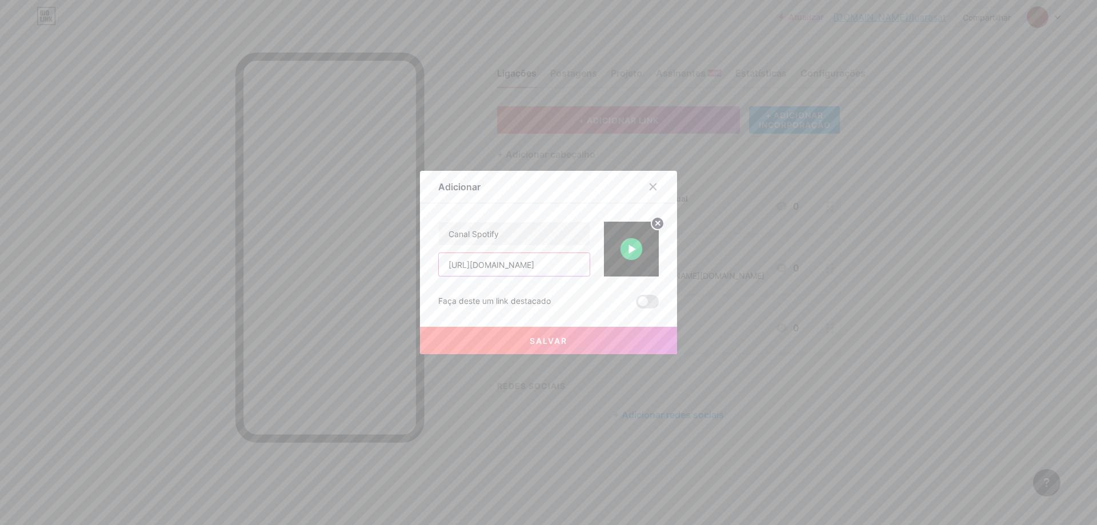
type input "https://open.spotify.com/intl-pt/artist/5dxlqvqNzx1699lFB9qbL4"
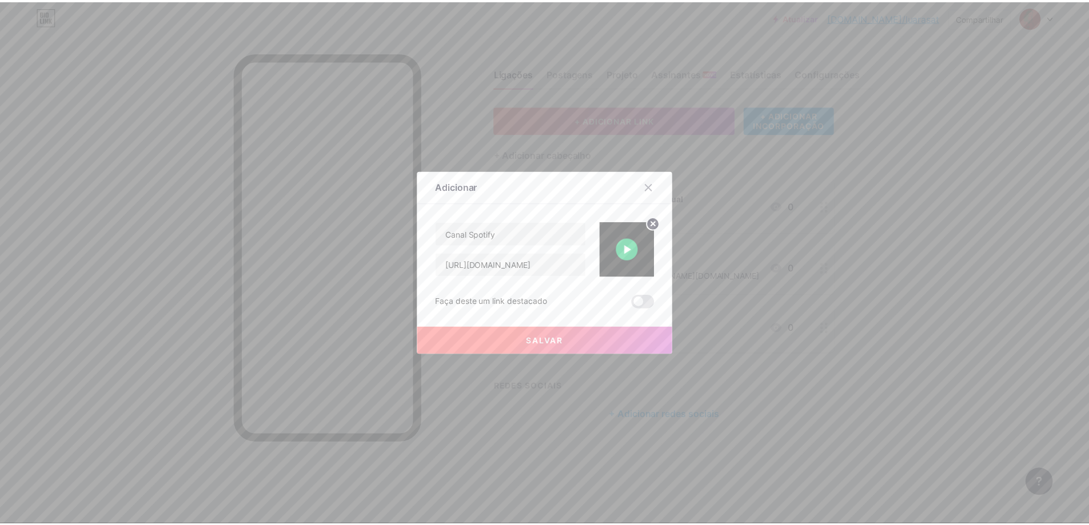
scroll to position [0, 0]
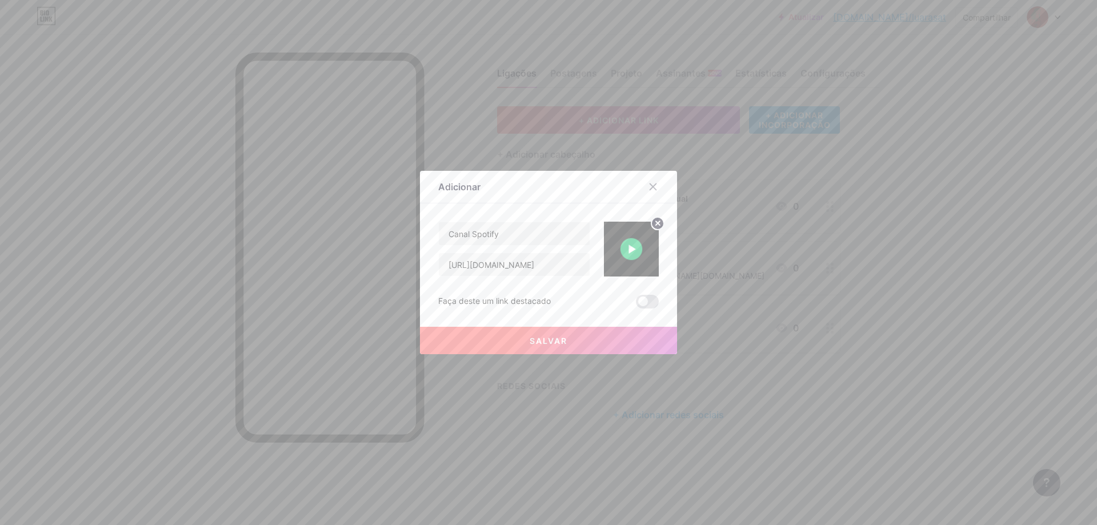
click at [542, 339] on font "Salvar" at bounding box center [549, 341] width 38 height 10
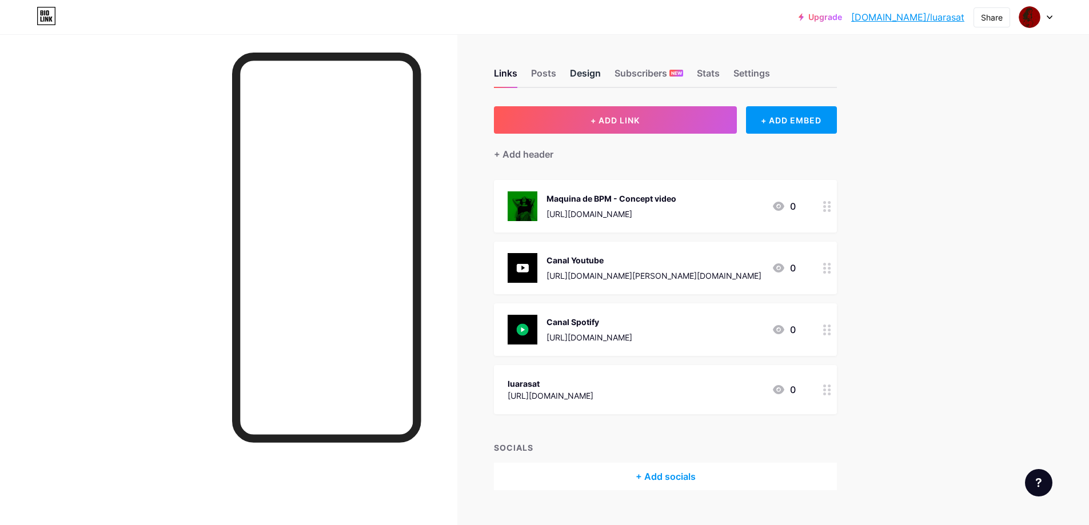
click at [578, 75] on div "Design" at bounding box center [585, 76] width 31 height 21
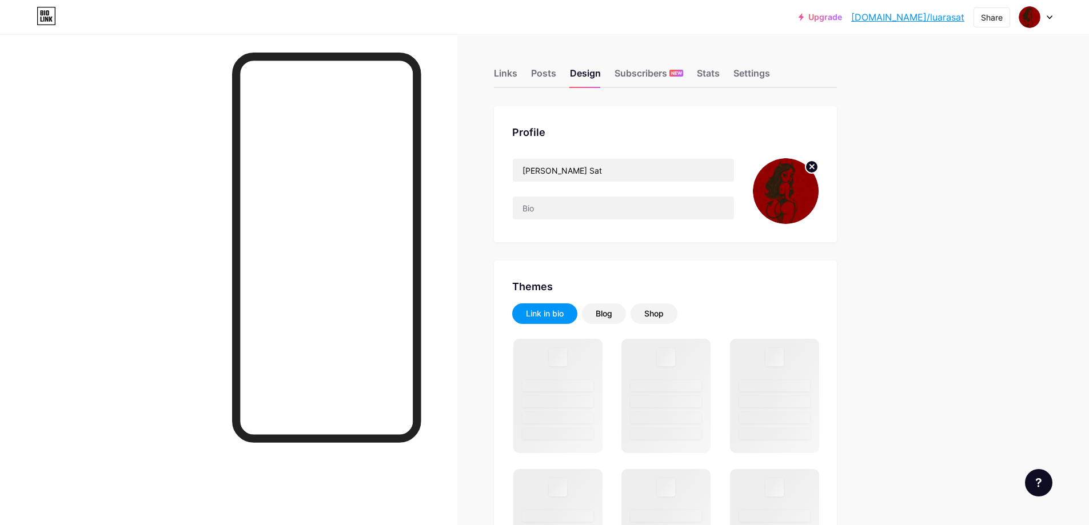
click at [812, 171] on circle at bounding box center [811, 167] width 13 height 13
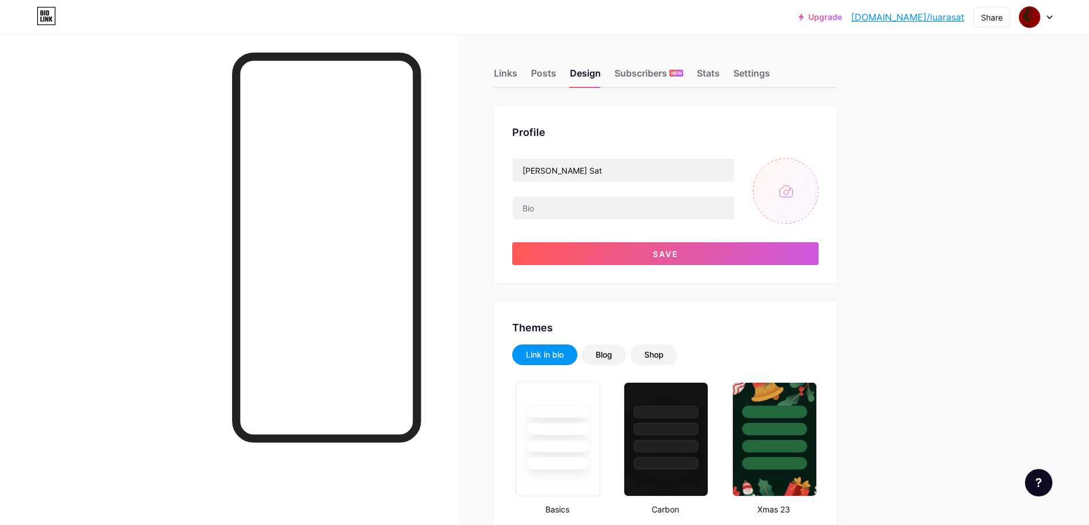
click at [797, 191] on input "file" at bounding box center [786, 191] width 66 height 66
type input "C:\fakepath\Diabinha em Estilo Monocromático.png"
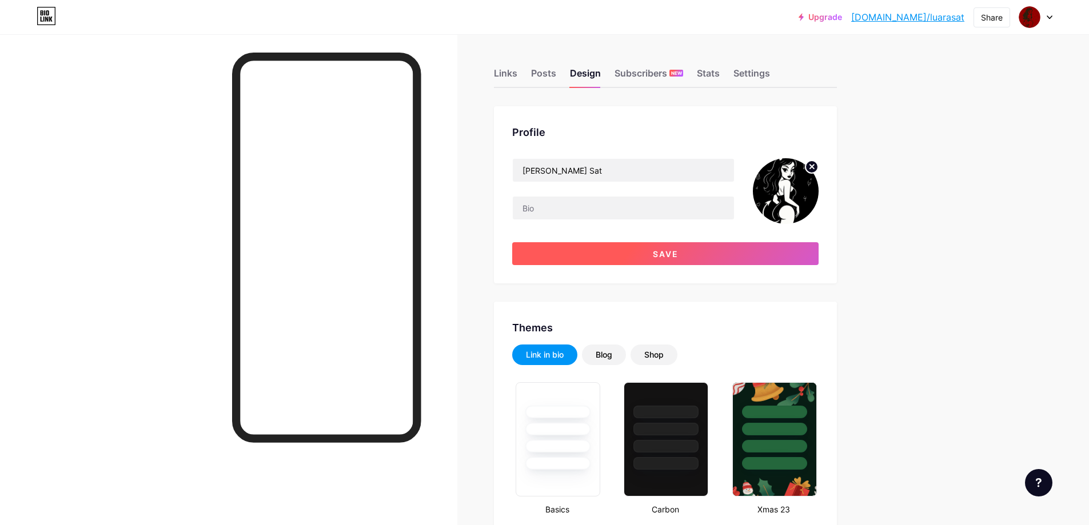
click at [619, 250] on button "Save" at bounding box center [665, 253] width 306 height 23
type input "#ffffff"
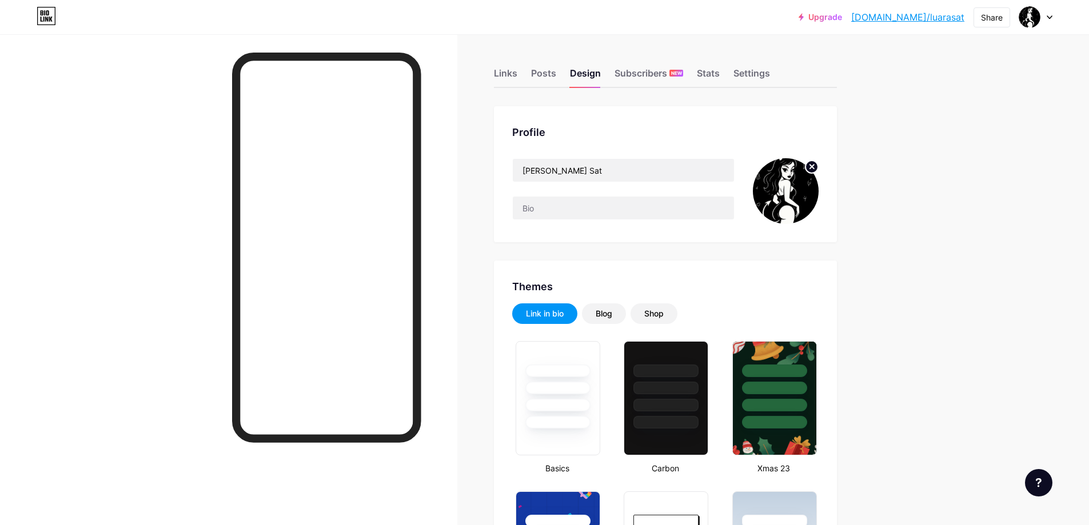
click at [814, 168] on icon at bounding box center [812, 167] width 4 height 4
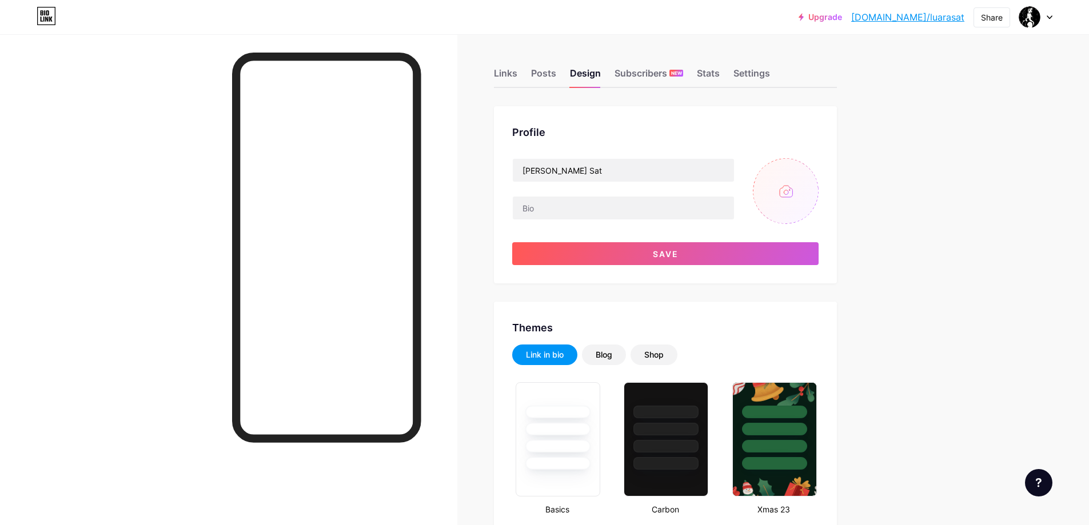
click at [792, 186] on input "file" at bounding box center [786, 191] width 66 height 66
type input "C:\fakepath\foto de perfil redes.jpg"
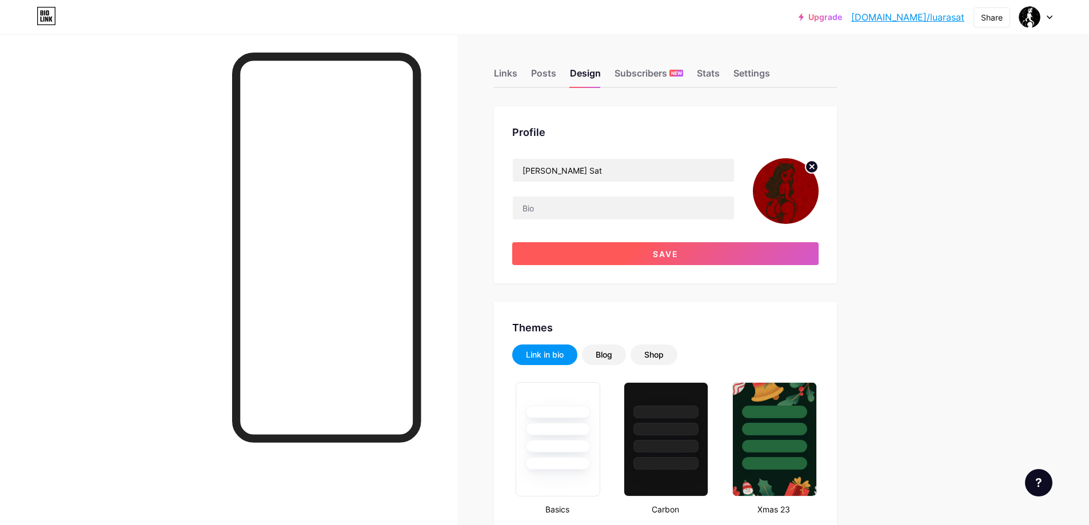
click at [678, 252] on span "Save" at bounding box center [666, 254] width 26 height 10
type input "#ffffff"
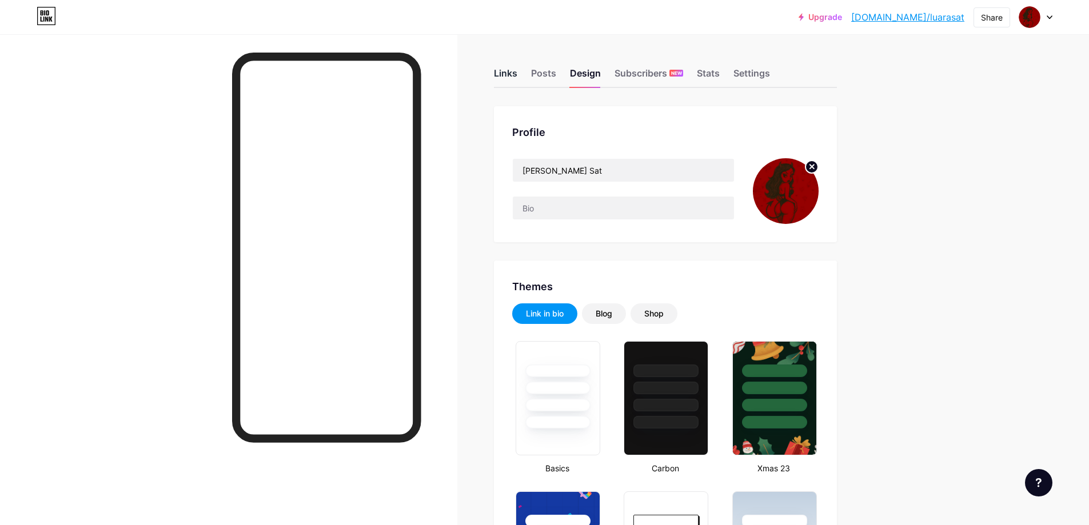
click at [507, 74] on div "Links" at bounding box center [505, 76] width 23 height 21
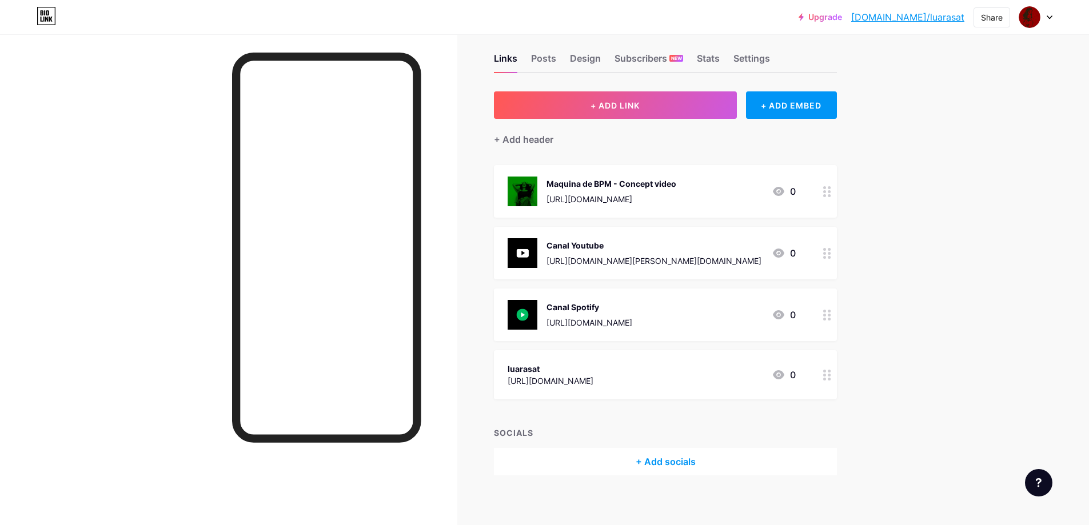
scroll to position [22, 0]
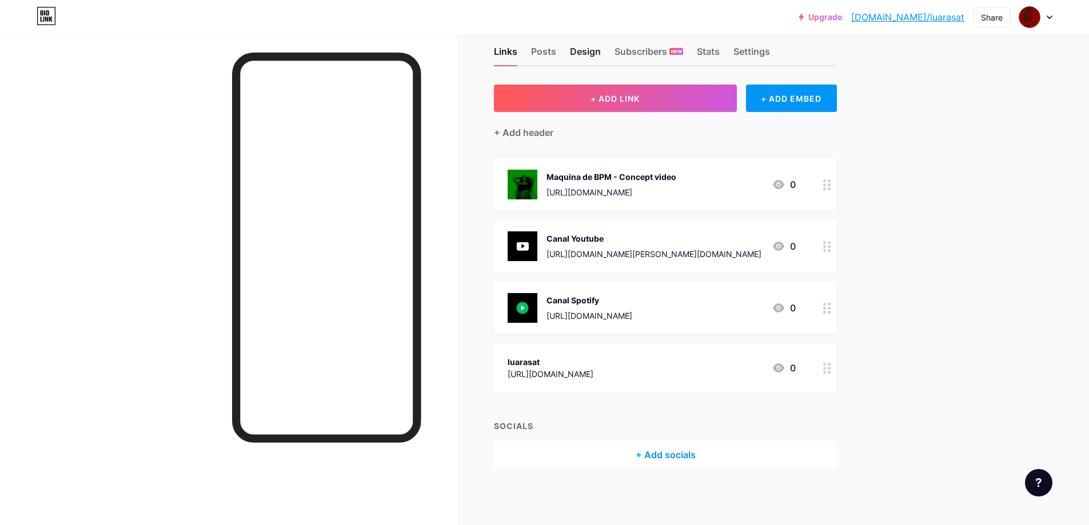
click at [585, 64] on div "Design" at bounding box center [585, 55] width 31 height 21
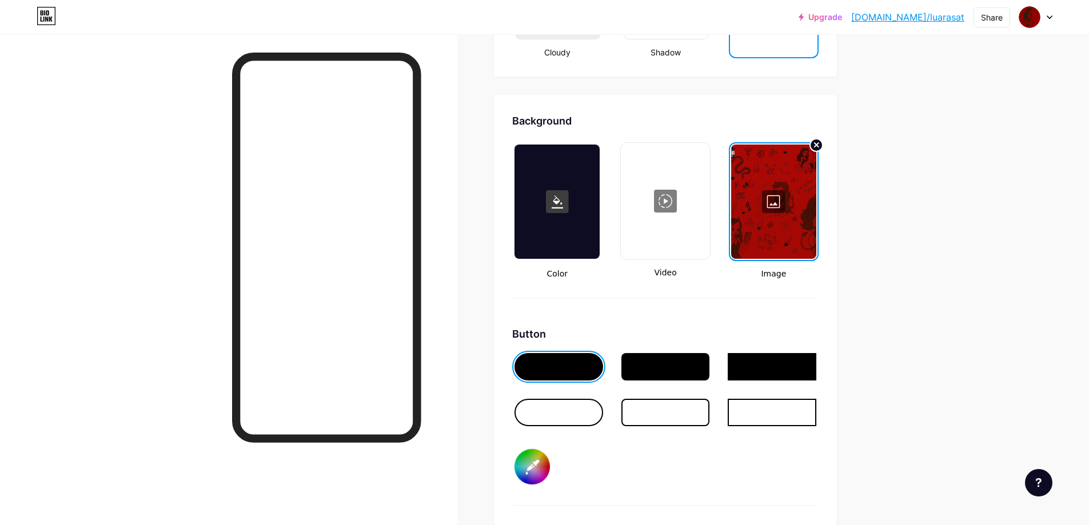
scroll to position [1506, 0]
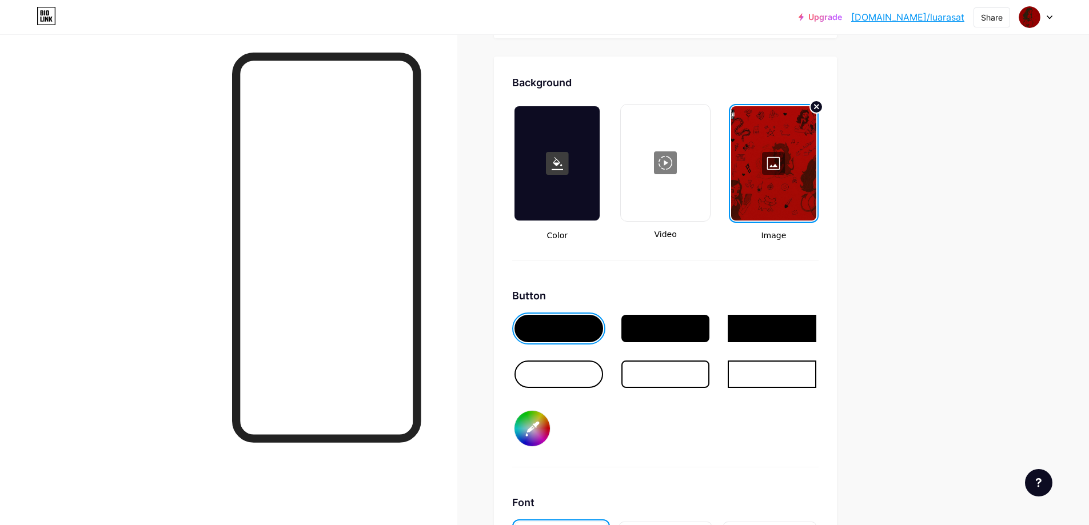
click at [790, 177] on div at bounding box center [773, 163] width 85 height 114
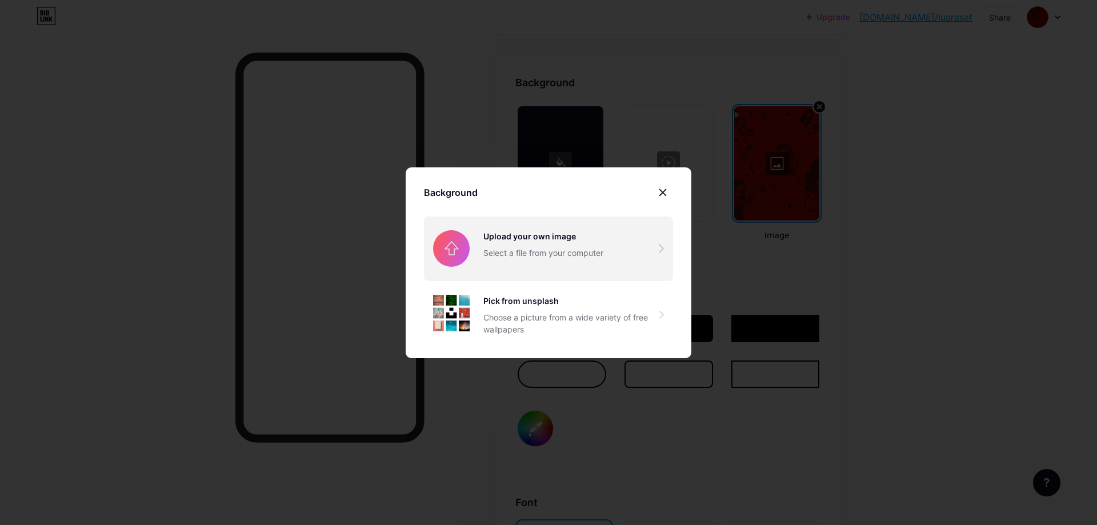
click at [550, 246] on input "file" at bounding box center [548, 249] width 249 height 64
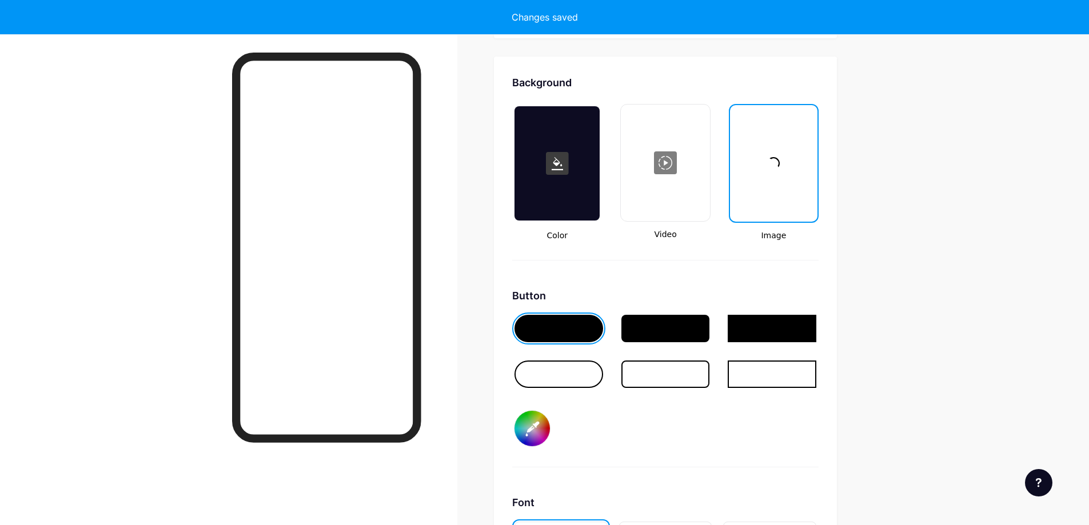
type input "#ffffff"
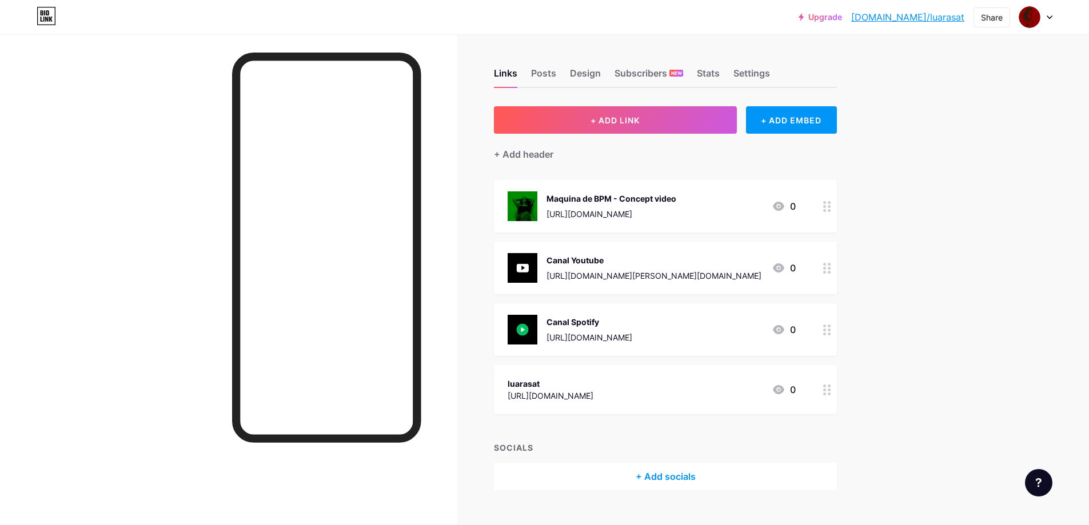
click at [936, 13] on link "[DOMAIN_NAME]/luarasat" at bounding box center [907, 17] width 113 height 14
click at [594, 68] on div "Design" at bounding box center [585, 76] width 31 height 21
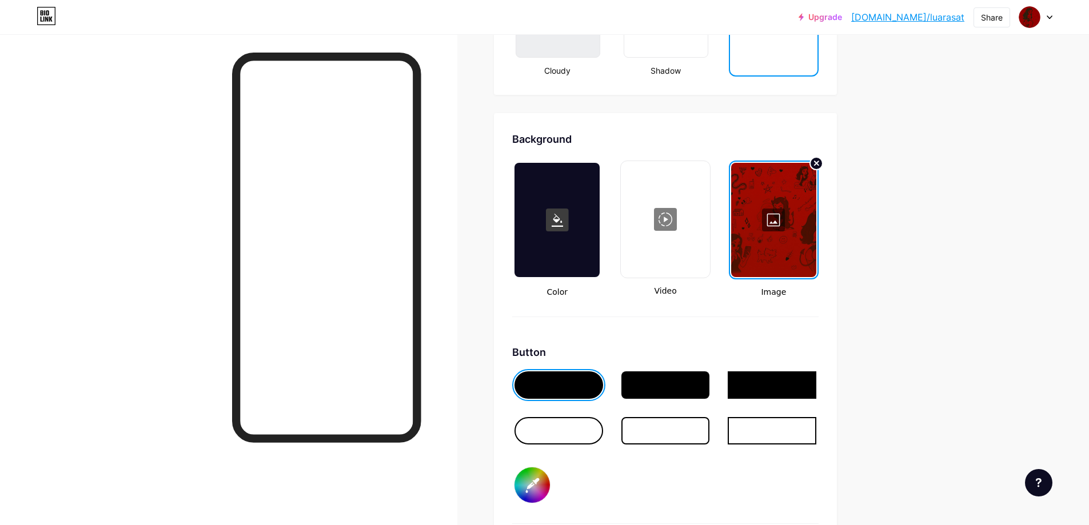
scroll to position [1471, 0]
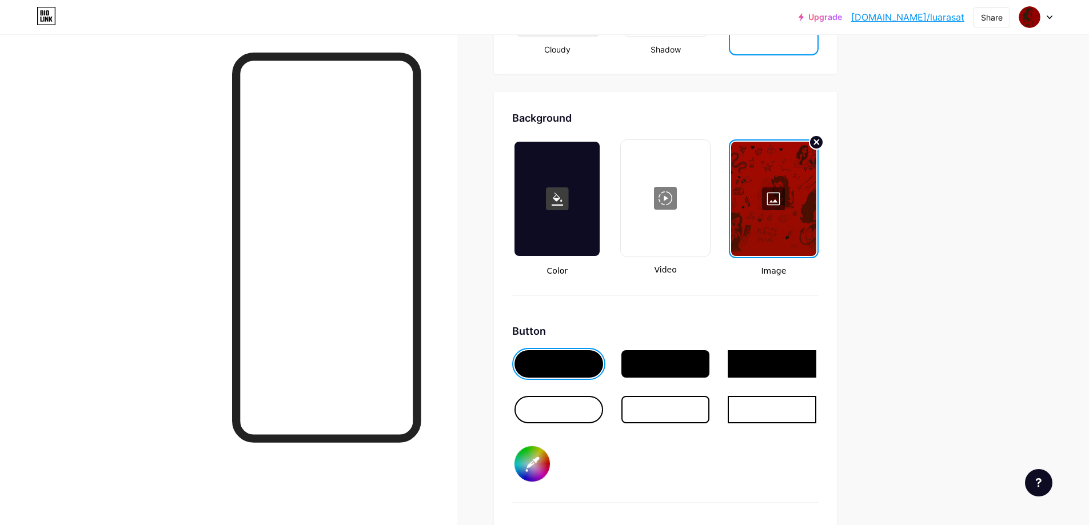
click at [823, 140] on circle at bounding box center [816, 142] width 14 height 14
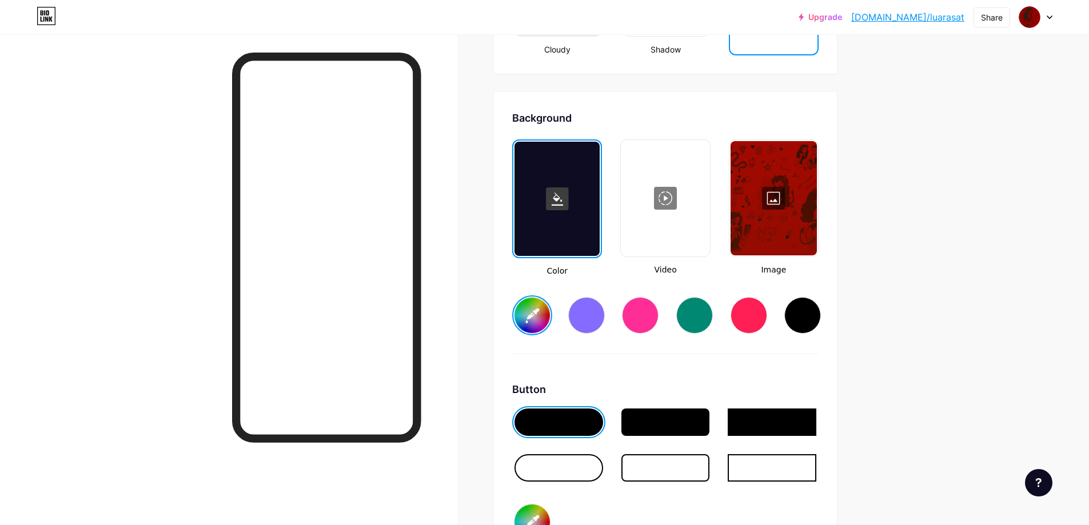
click at [788, 200] on div at bounding box center [773, 198] width 86 height 114
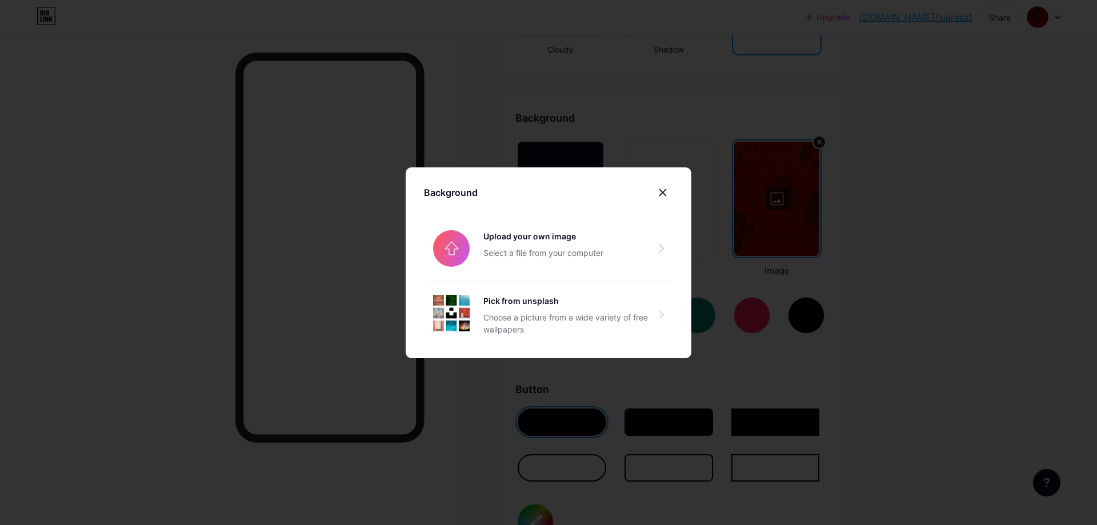
type input "#ffffff"
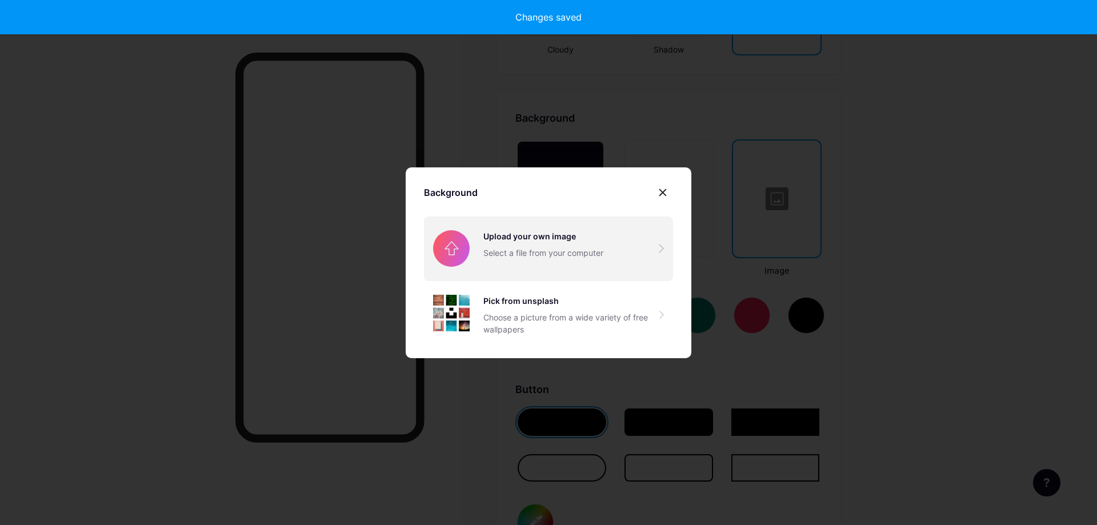
click at [557, 253] on input "file" at bounding box center [548, 249] width 249 height 64
type input "#ffffff"
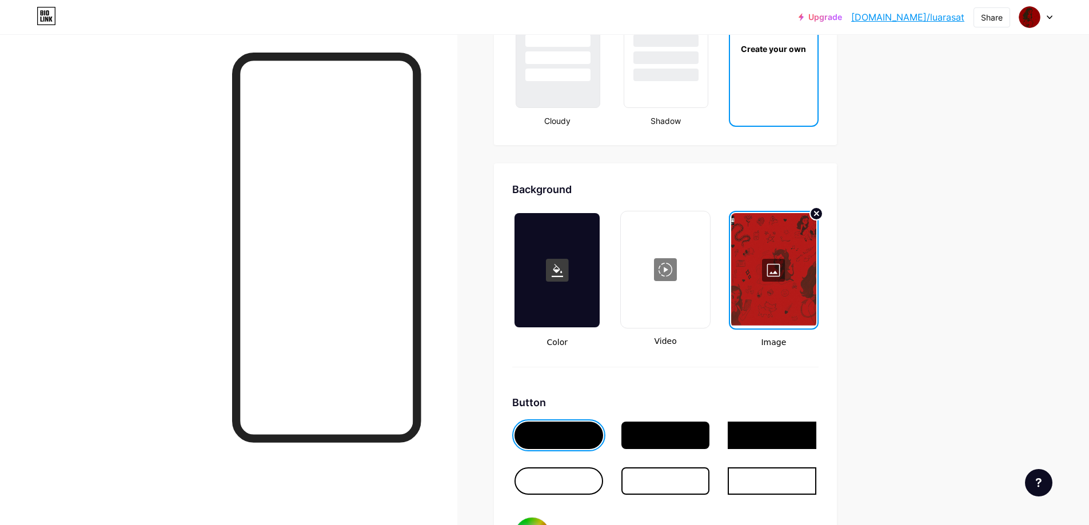
scroll to position [1394, 0]
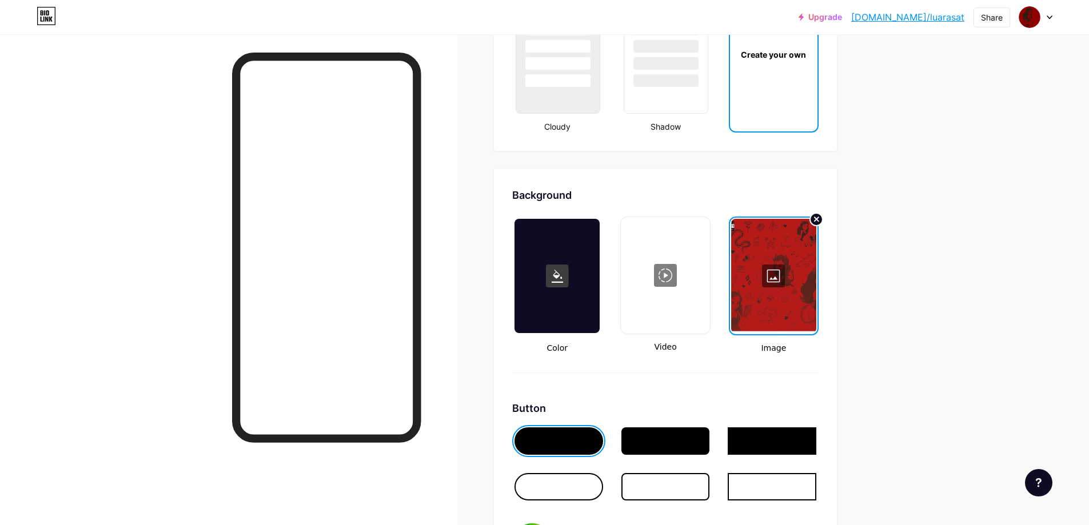
click at [777, 283] on div at bounding box center [773, 276] width 85 height 114
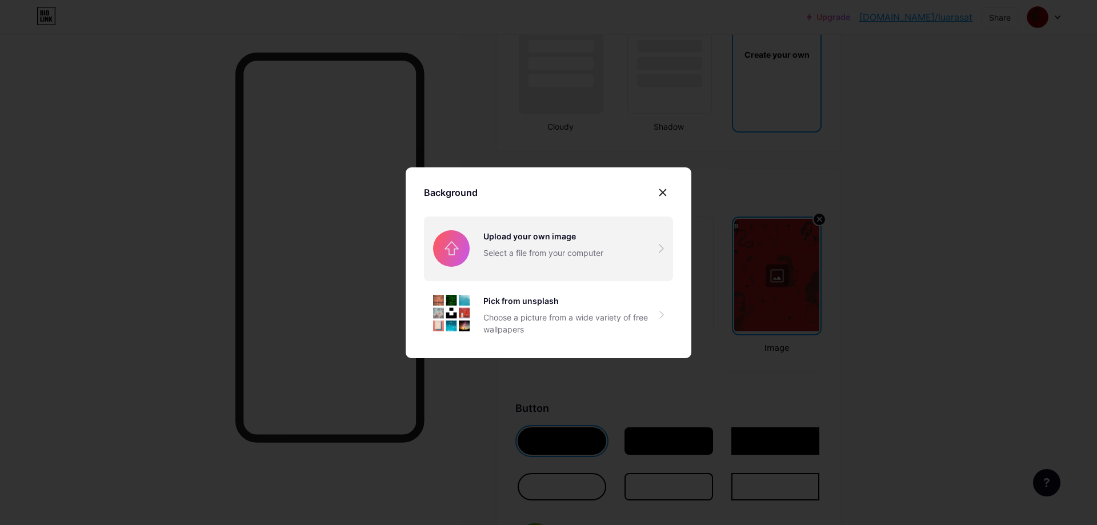
click at [581, 259] on input "file" at bounding box center [548, 249] width 249 height 64
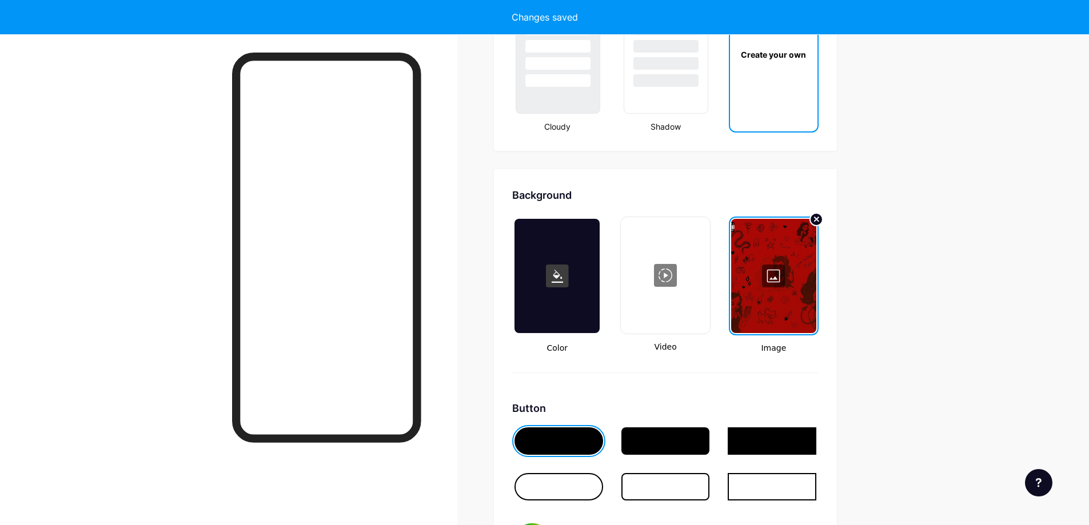
type input "#ffffff"
